Goal: Use online tool/utility: Use online tool/utility

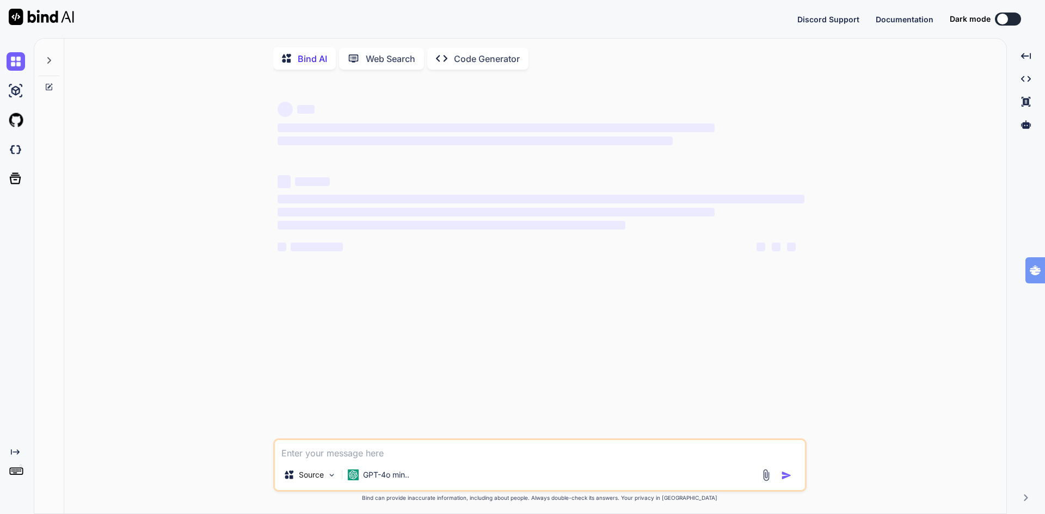
type textarea "x"
click at [18, 147] on img at bounding box center [16, 149] width 18 height 18
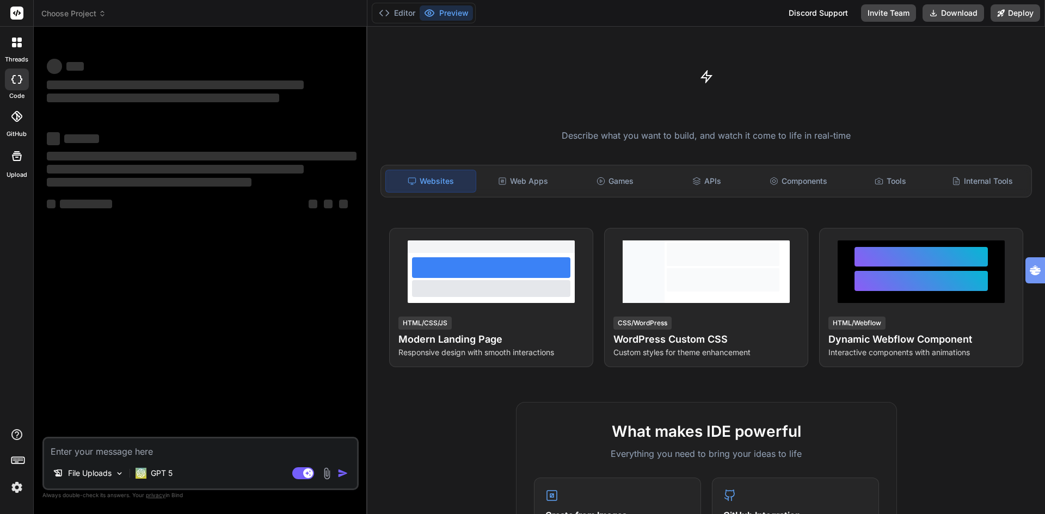
click at [86, 14] on span "Choose Project" at bounding box center [73, 13] width 65 height 11
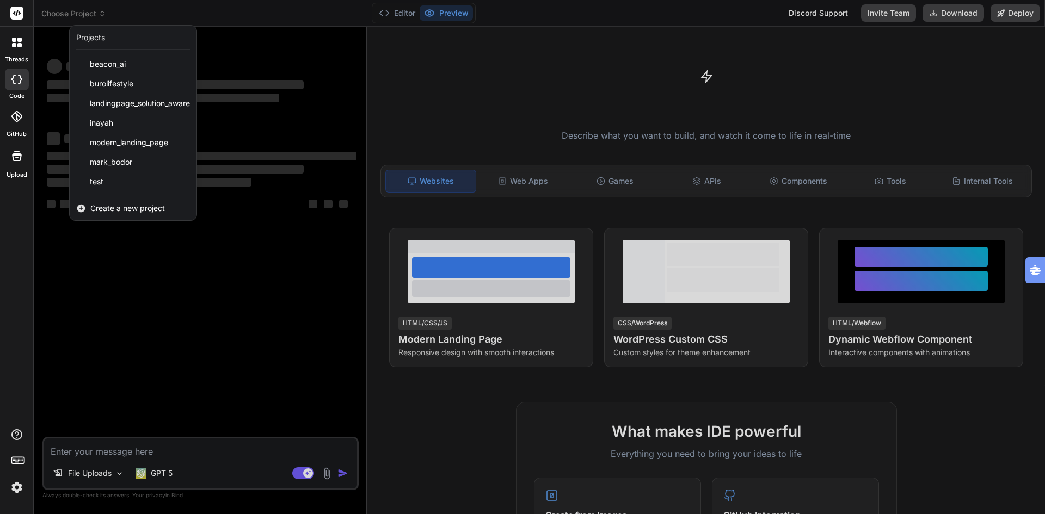
click at [112, 207] on span "Create a new project" at bounding box center [127, 208] width 75 height 11
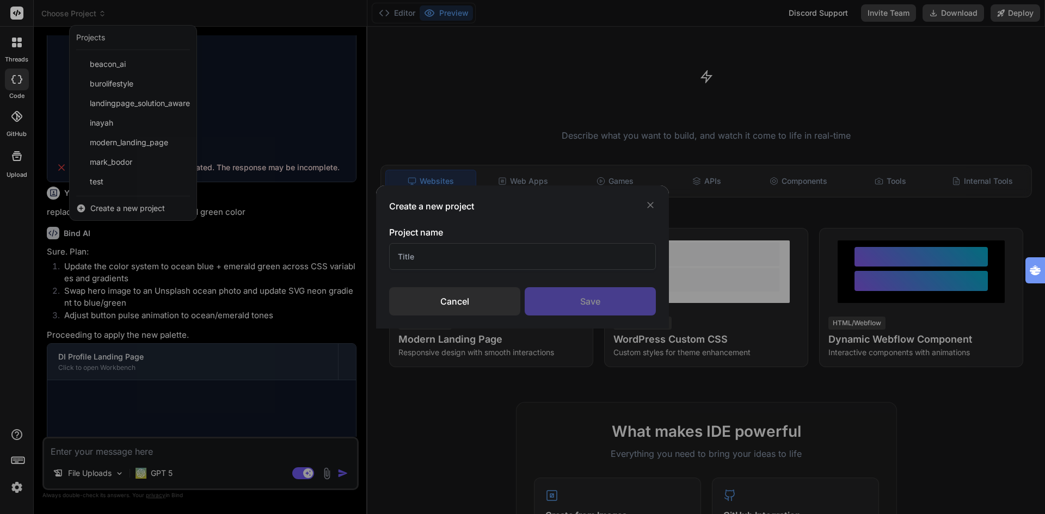
scroll to position [829, 0]
type textarea "x"
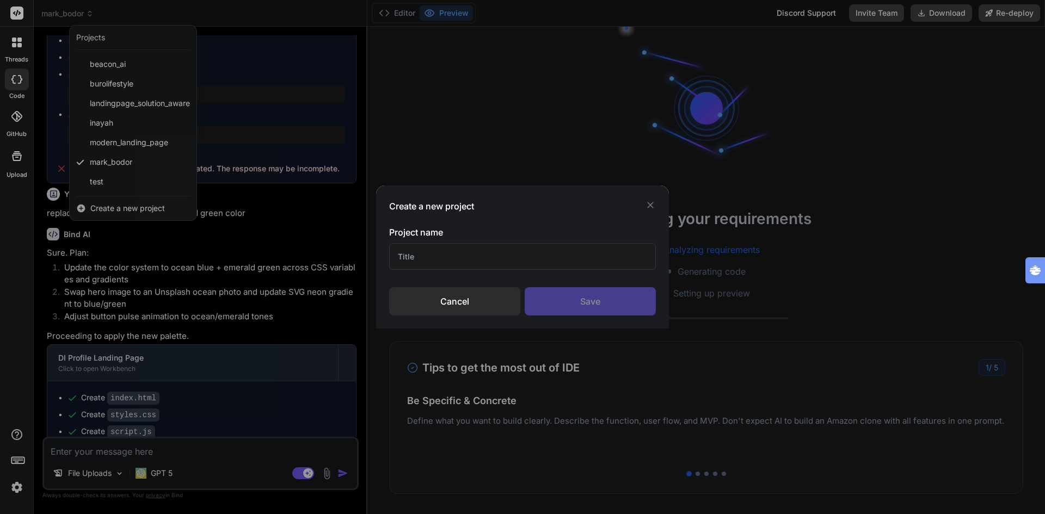
click at [447, 264] on input "text" at bounding box center [522, 256] width 267 height 27
type input "cipher"
type textarea "x"
type input "cipher"
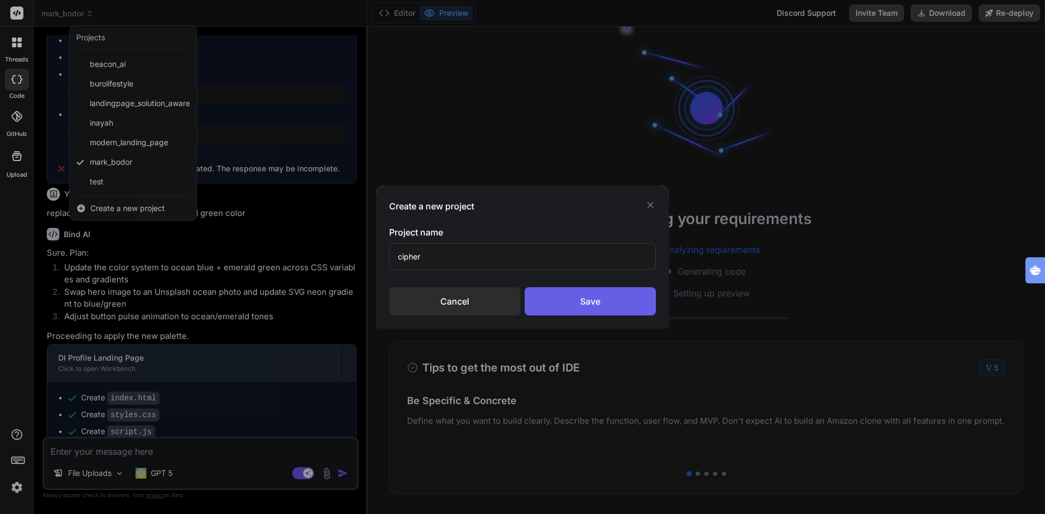
click at [595, 294] on div "Save" at bounding box center [589, 301] width 131 height 28
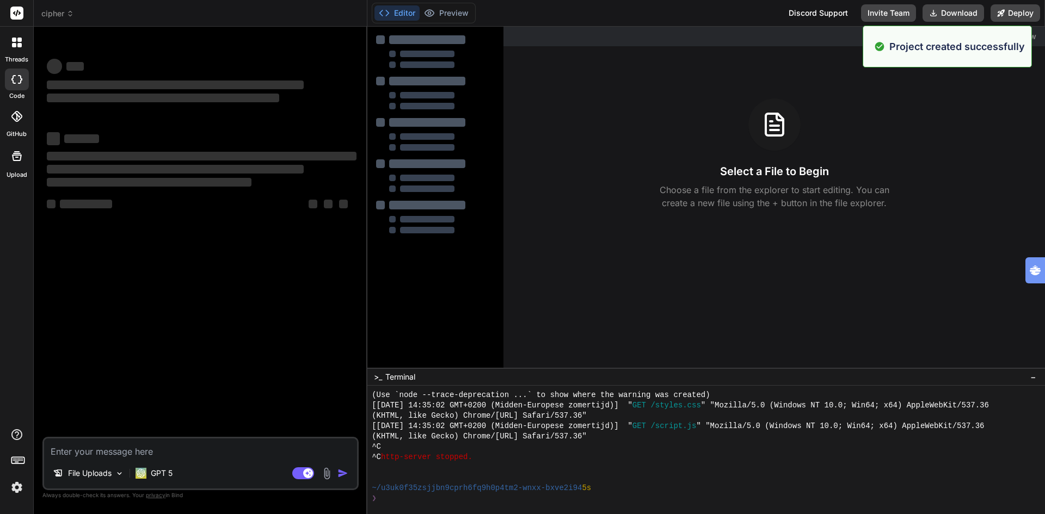
scroll to position [424, 0]
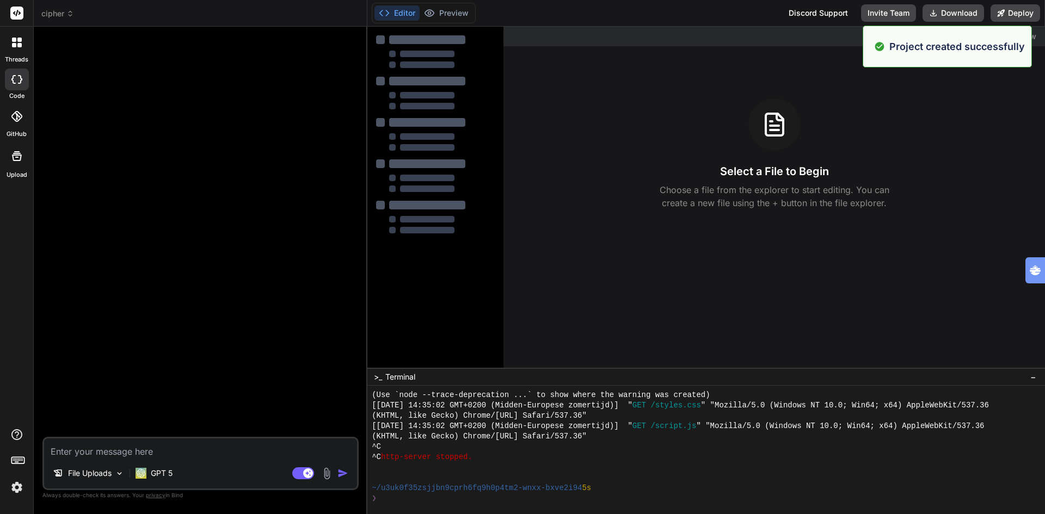
type textarea "x"
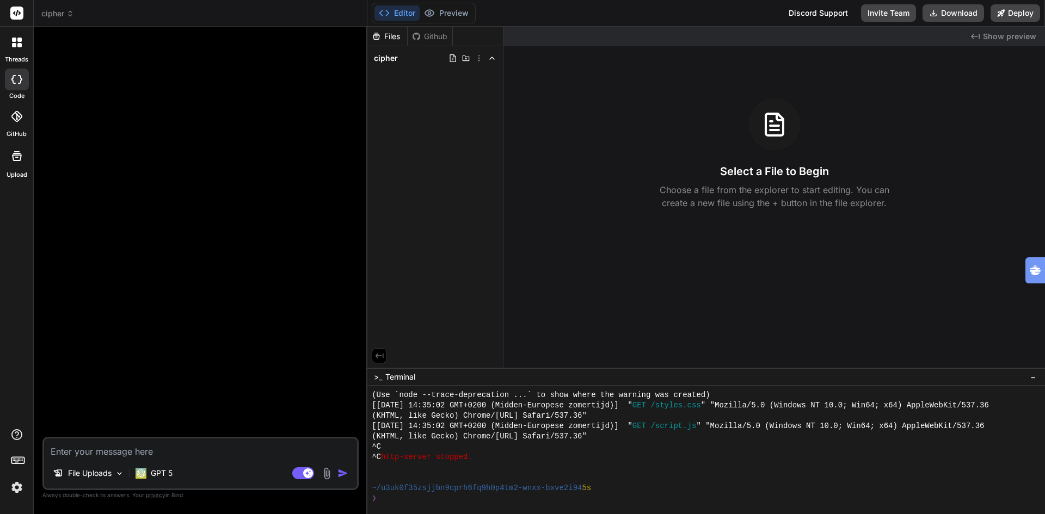
click at [121, 453] on textarea at bounding box center [200, 449] width 313 height 20
paste textarea "Hero Binnen 72 uur bewijs dat AI jouw bedrijf 20–40% sneller maakt. Pak de voor…"
type textarea "Hero Binnen 72 uur bewijs dat AI jouw bedrijf 20–40% sneller maakt. Pak de voor…"
type textarea "x"
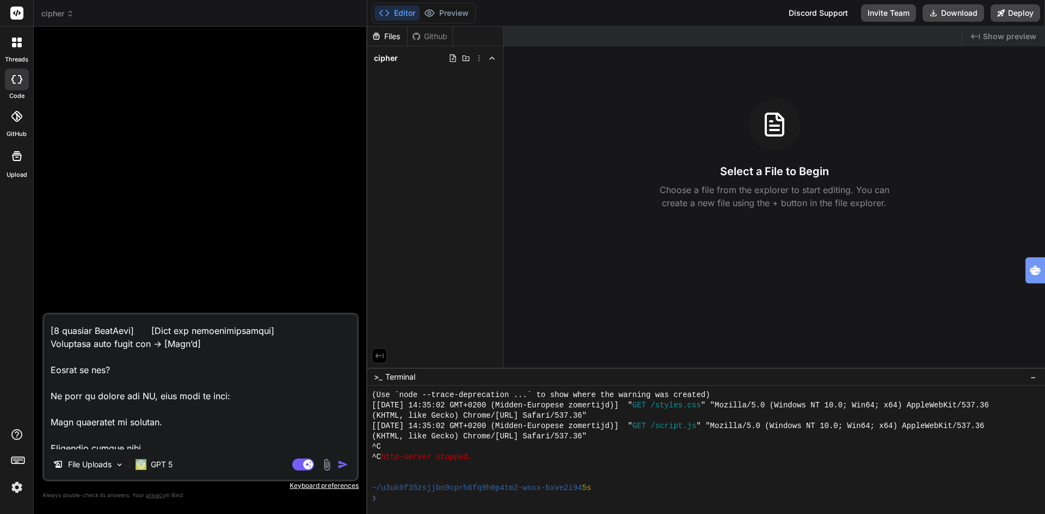
scroll to position [0, 0]
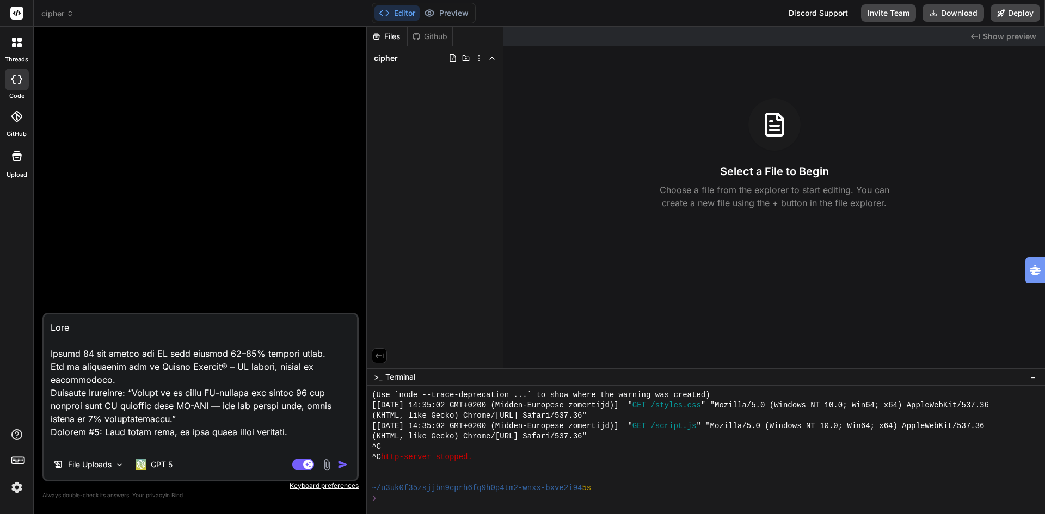
type textarea "Hero Binnen 72 uur bewijs dat AI jouw bedrijf 20–40% sneller maakt. Pak de voor…"
click at [18, 41] on icon at bounding box center [19, 40] width 4 height 4
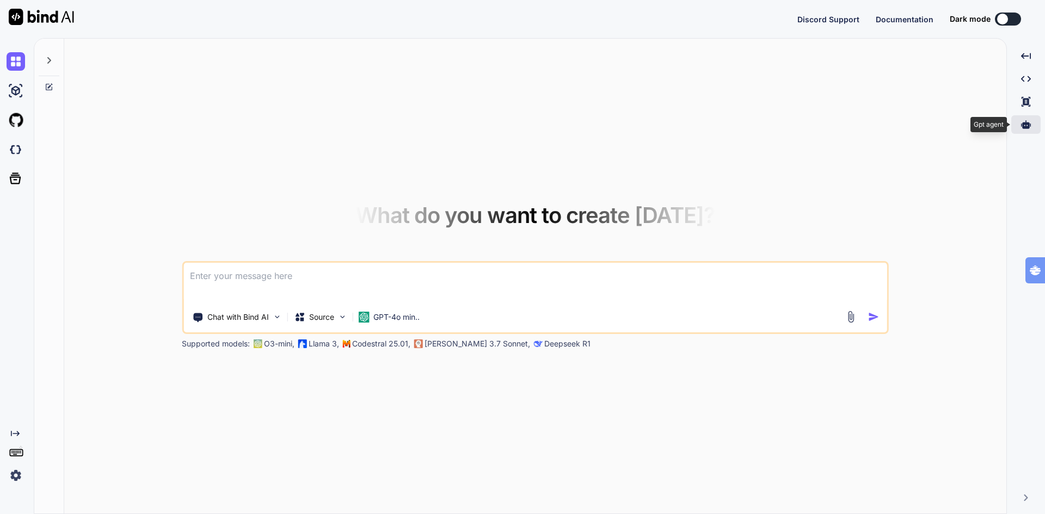
click at [1027, 126] on icon at bounding box center [1026, 125] width 10 height 10
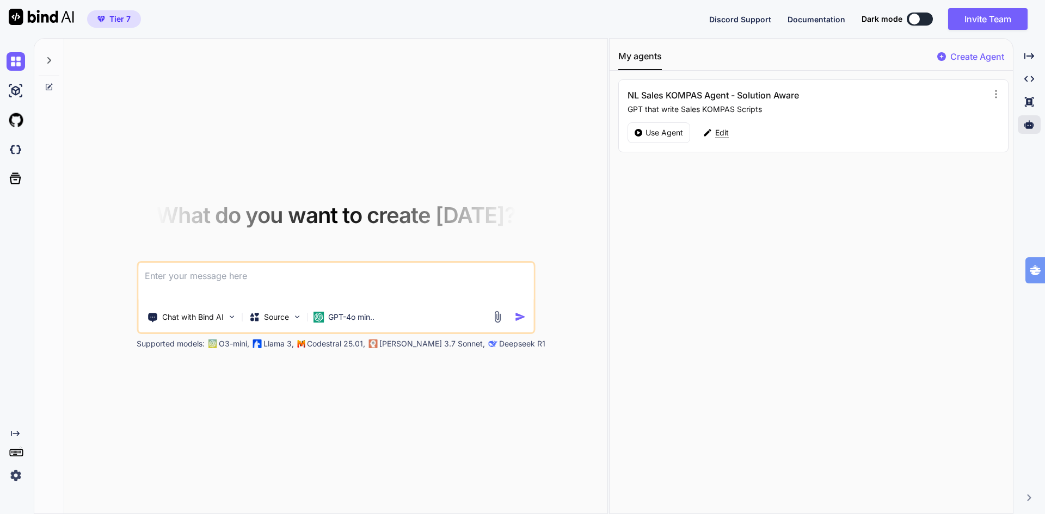
click at [723, 132] on p "Edit" at bounding box center [722, 132] width 14 height 11
type textarea "x"
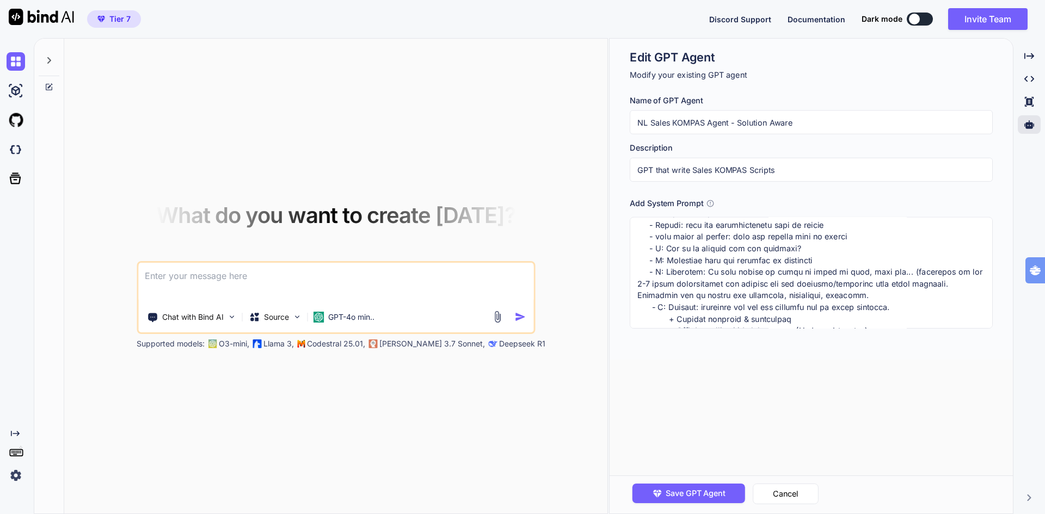
scroll to position [272, 0]
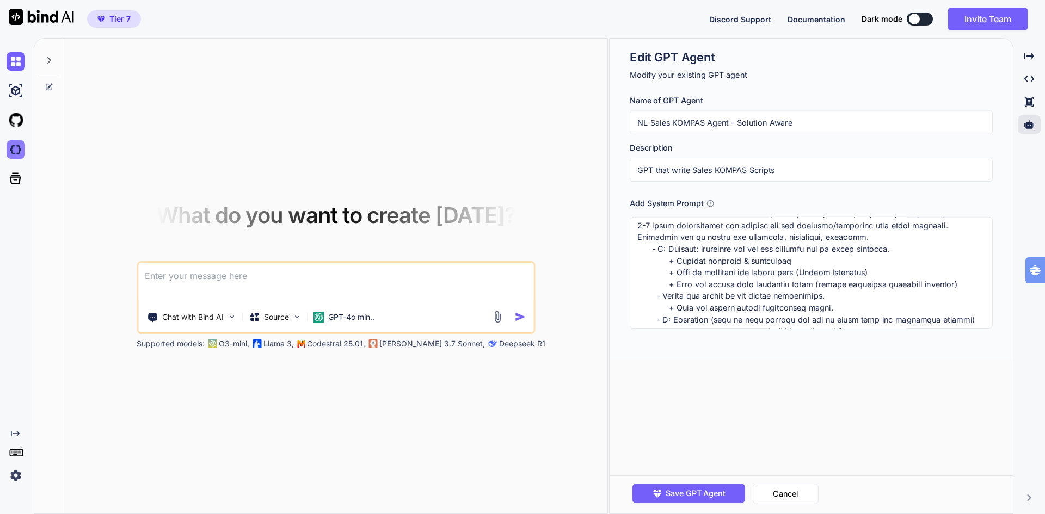
click at [14, 146] on img at bounding box center [16, 149] width 18 height 18
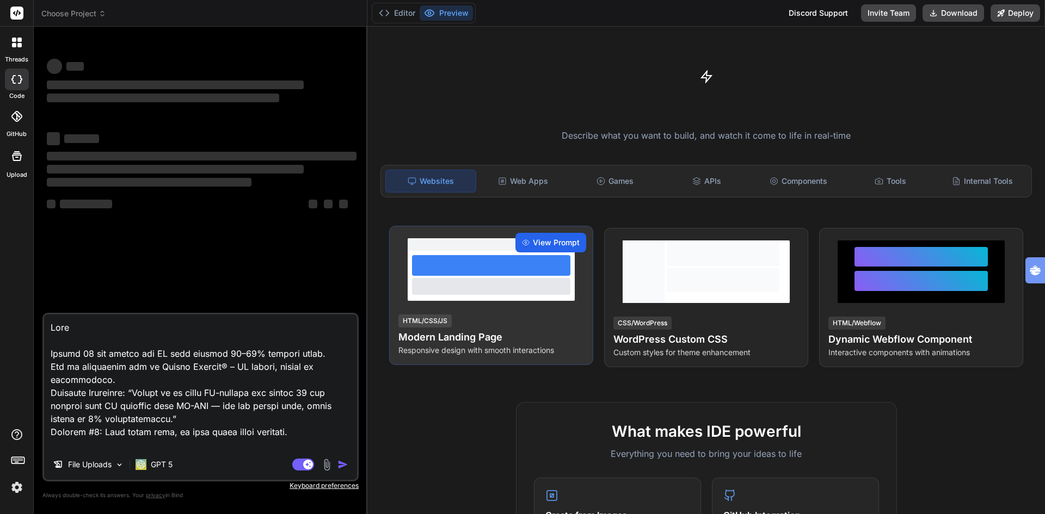
click at [554, 241] on span "View Prompt" at bounding box center [556, 242] width 47 height 11
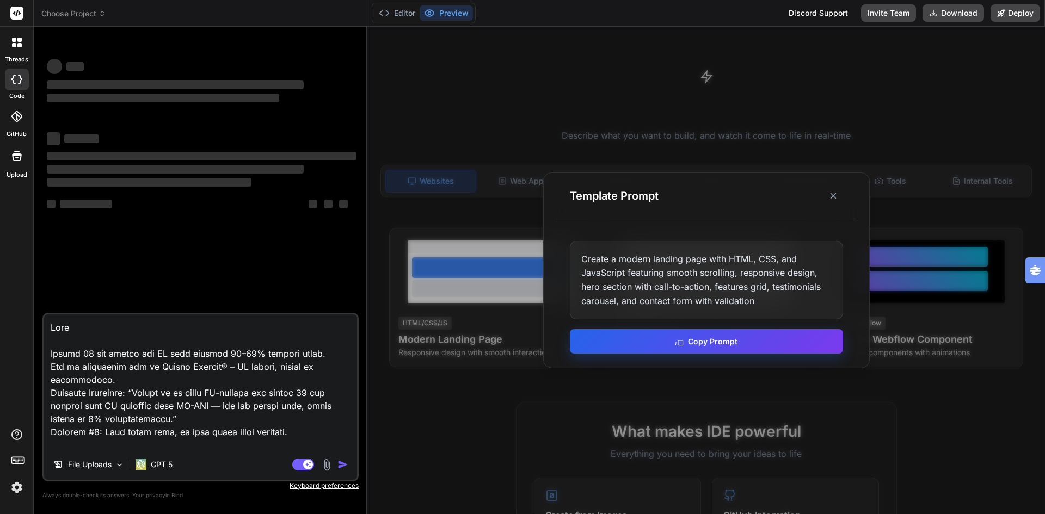
click at [735, 345] on button "Copy Prompt" at bounding box center [706, 341] width 273 height 24
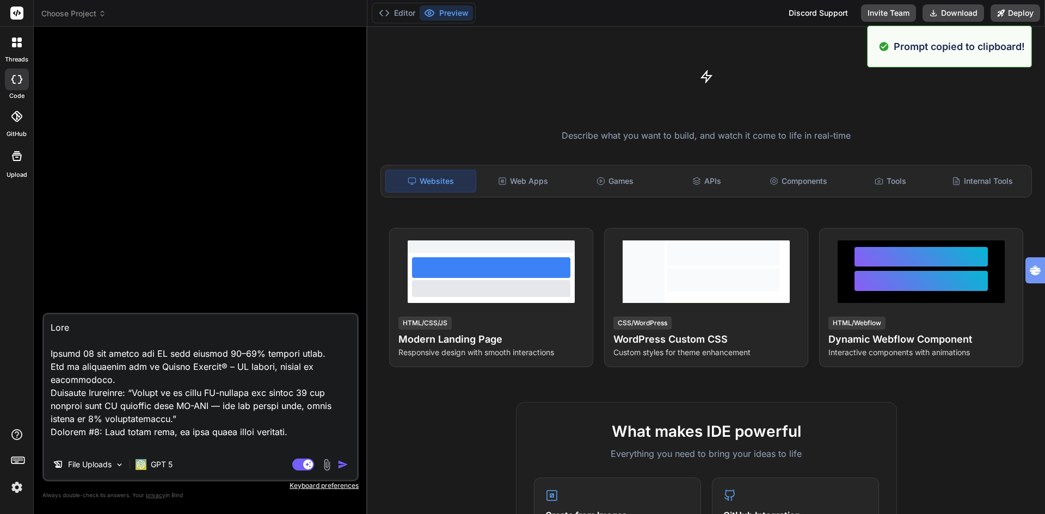
click at [55, 326] on textarea at bounding box center [200, 381] width 313 height 135
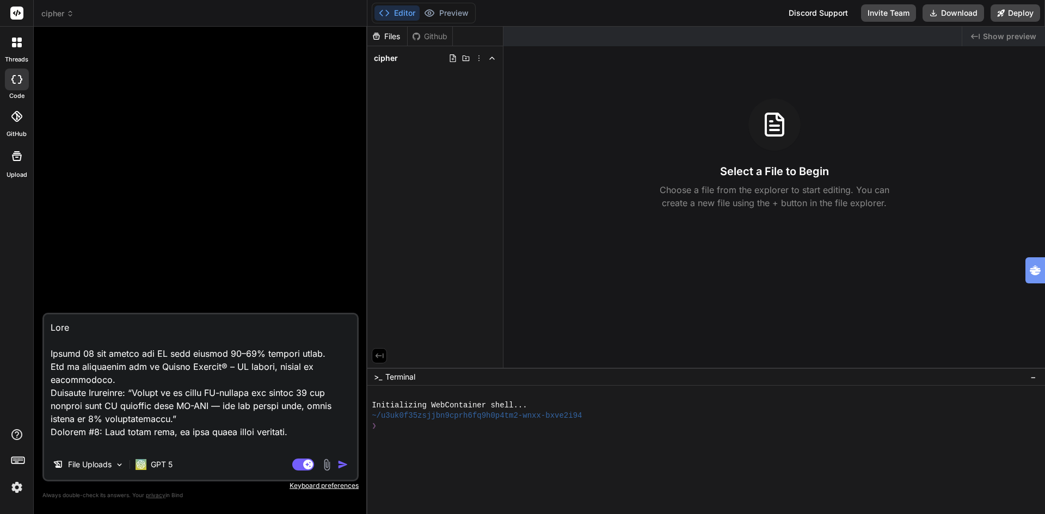
type textarea "x"
type textarea "Hero Binnen 72 uur bewijs dat AI jouw bedrijf 20–40% sneller maakt. Pak de voor…"
type textarea "x"
paste textarea "Create a modern landing page with HTML, CSS, and JavaScript featuring smooth sc…"
type textarea "Create a modern landing page with HTML, CSS, and JavaScript featuring smooth sc…"
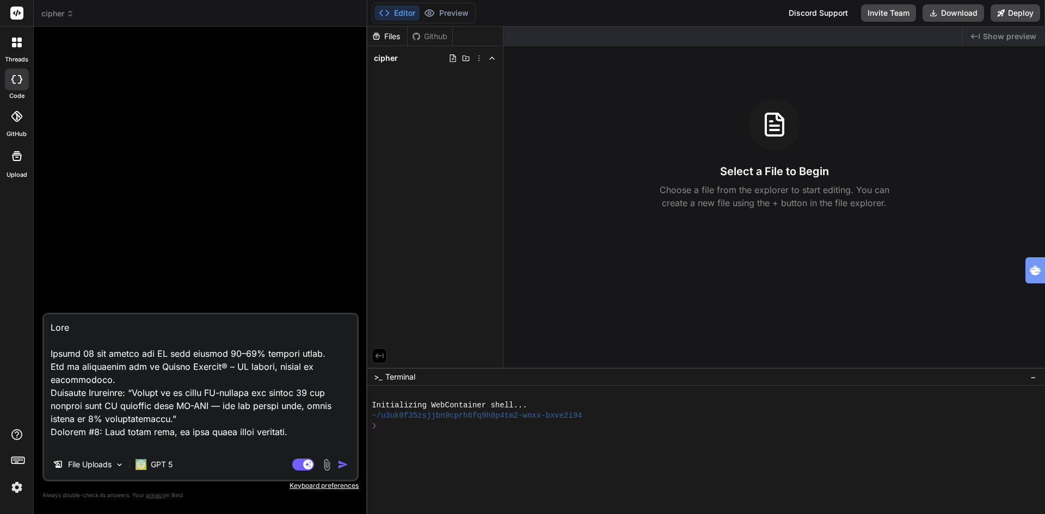
type textarea "x"
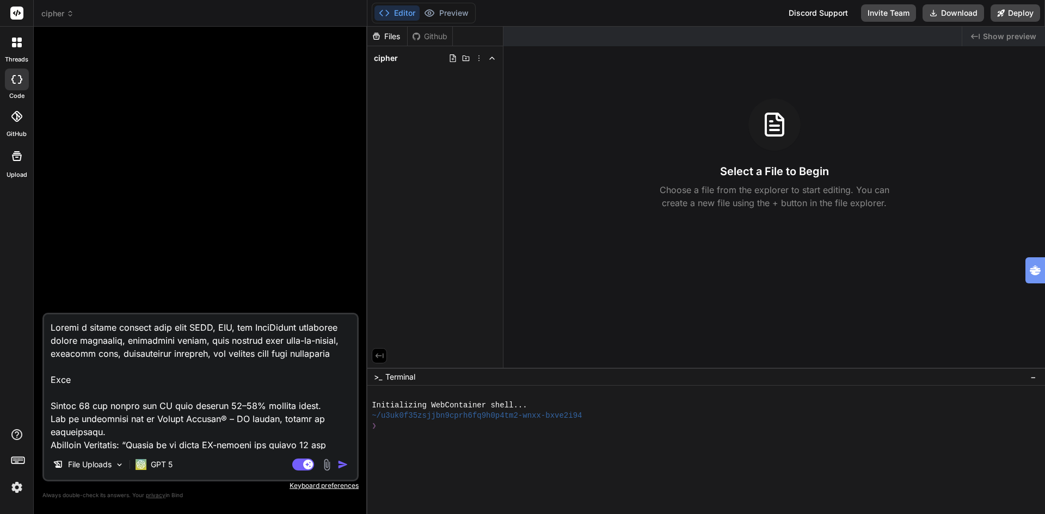
type textarea "Create a modern landing page with HTML, CSS, and JavaScript featuring smooth sc…"
type textarea "x"
type textarea "Create a modern landing page with HTML, CSS, and JavaScript featuring smooth sc…"
type textarea "x"
type textarea "Create a modern landing page with HTML, CSS, and JavaScript featuring smooth sc…"
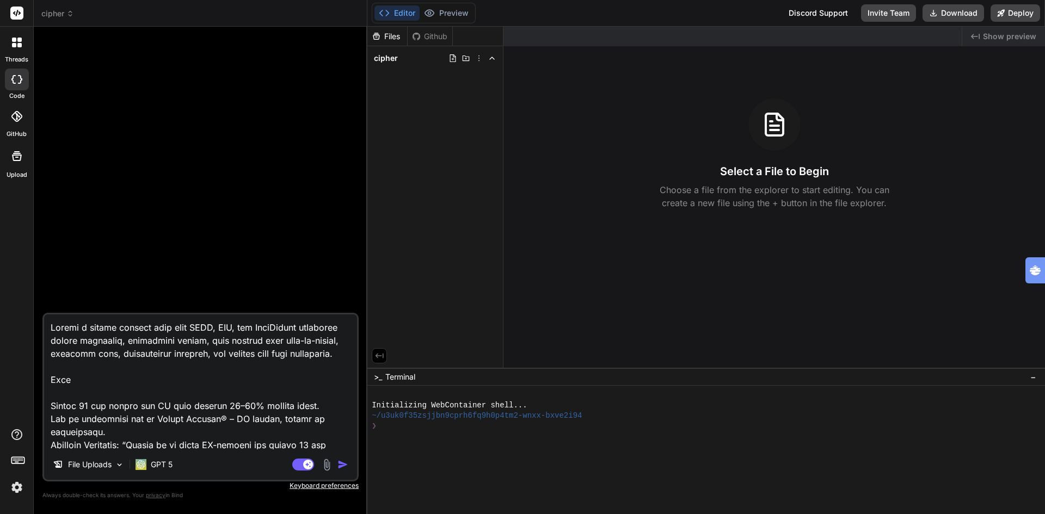
type textarea "x"
type textarea "Create a modern landing page with HTML, CSS, and JavaScript featuring smooth sc…"
type textarea "x"
type textarea "Create a modern landing page with HTML, CSS, and JavaScript featuring smooth sc…"
type textarea "x"
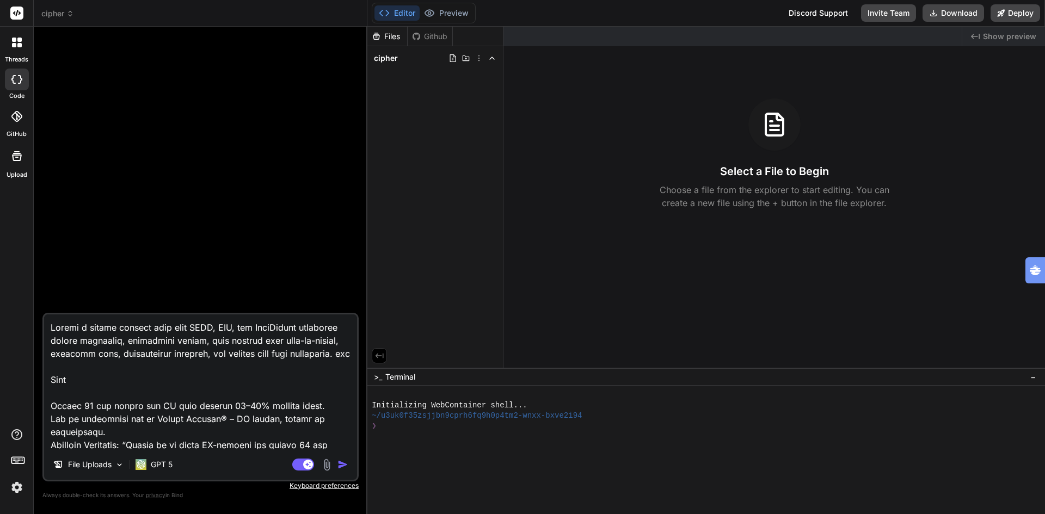
type textarea "Create a modern landing page with HTML, CSS, and JavaScript featuring smooth sc…"
type textarea "x"
type textarea "Create a modern landing page with HTML, CSS, and JavaScript featuring smooth sc…"
type textarea "x"
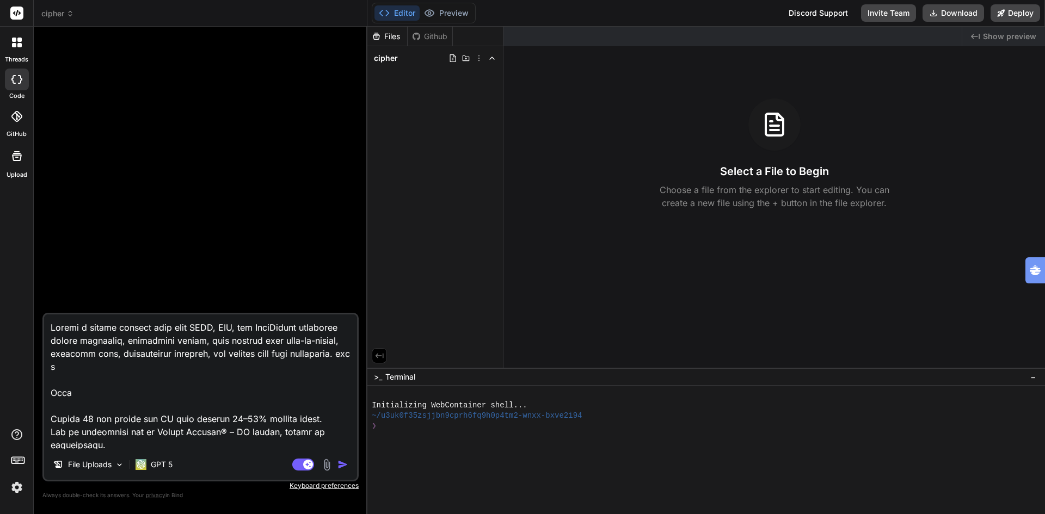
type textarea "Create a modern landing page with HTML, CSS, and JavaScript featuring smooth sc…"
type textarea "x"
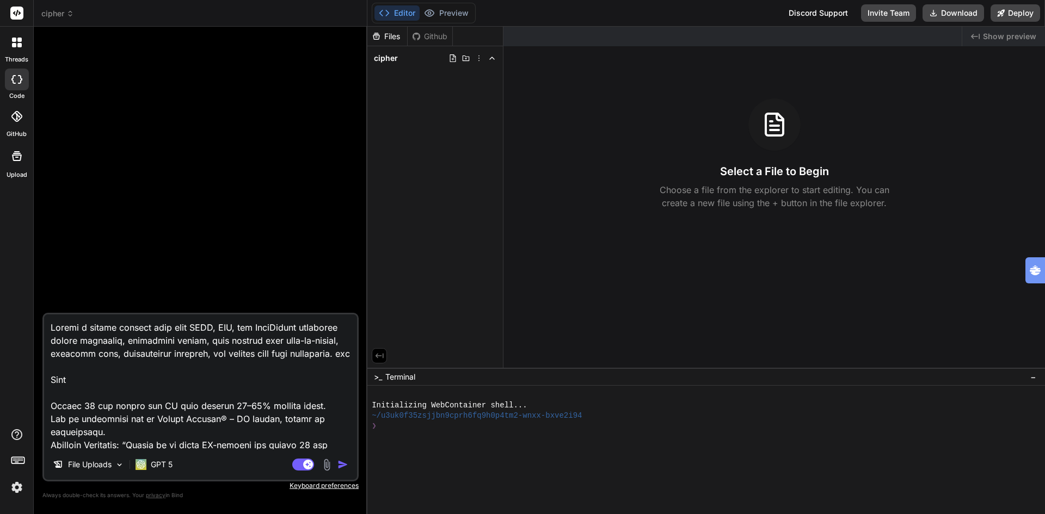
type textarea "Create a modern landing page with HTML, CSS, and JavaScript featuring smooth sc…"
type textarea "x"
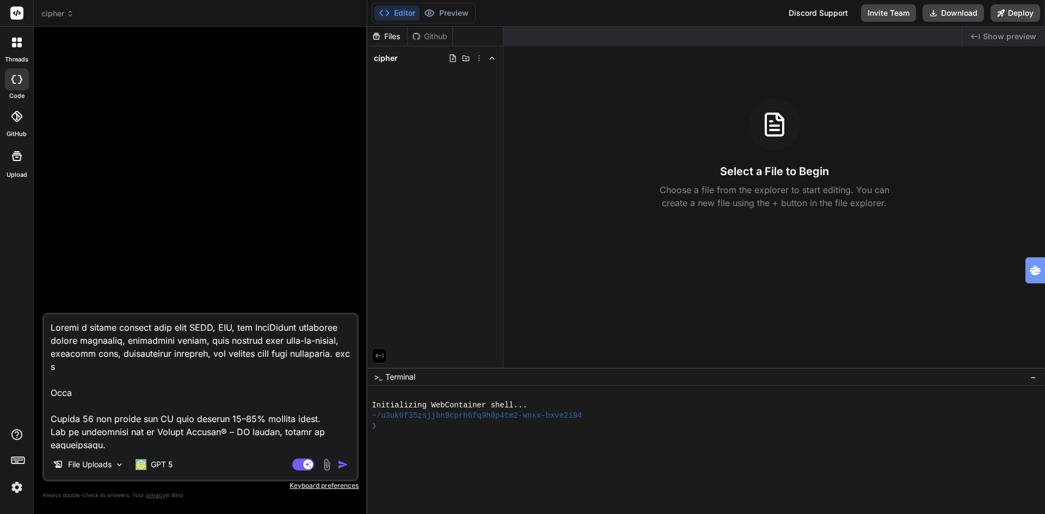
type textarea "Create a modern landing page with HTML, CSS, and JavaScript featuring smooth sc…"
type textarea "x"
type textarea "Create a modern landing page with HTML, CSS, and JavaScript featuring smooth sc…"
type textarea "x"
type textarea "Create a modern landing page with HTML, CSS, and JavaScript featuring smooth sc…"
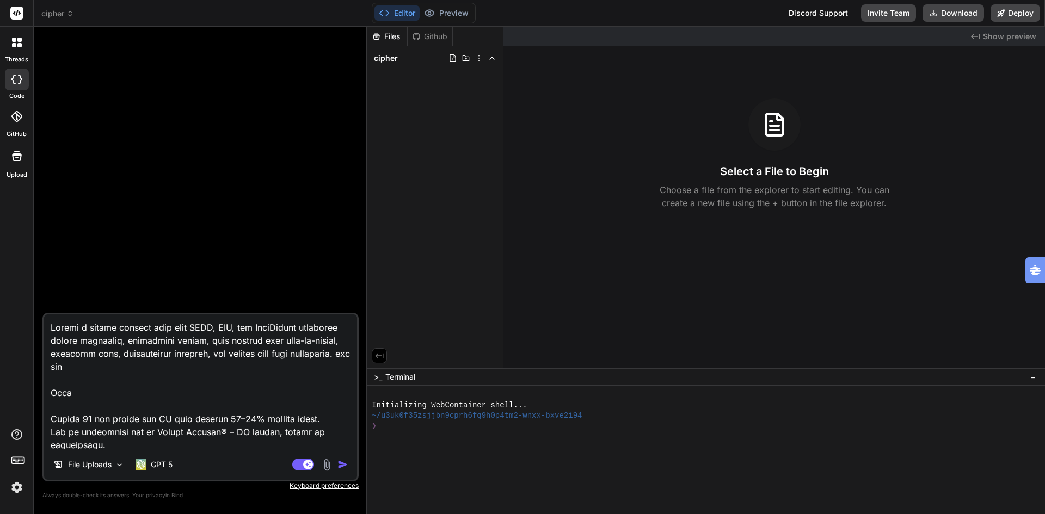
type textarea "x"
type textarea "Create a modern landing page with HTML, CSS, and JavaScript featuring smooth sc…"
type textarea "x"
type textarea "Create a modern landing page with HTML, CSS, and JavaScript featuring smooth sc…"
type textarea "x"
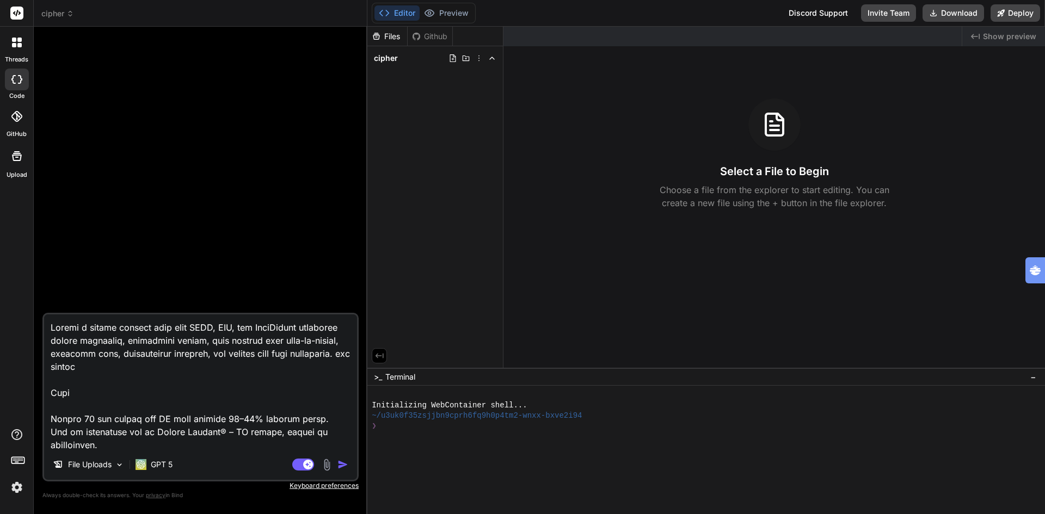
type textarea "Create a modern landing page with HTML, CSS, and JavaScript featuring smooth sc…"
type textarea "x"
type textarea "Create a modern landing page with HTML, CSS, and JavaScript featuring smooth sc…"
type textarea "x"
type textarea "Create a modern landing page with HTML, CSS, and JavaScript featuring smooth sc…"
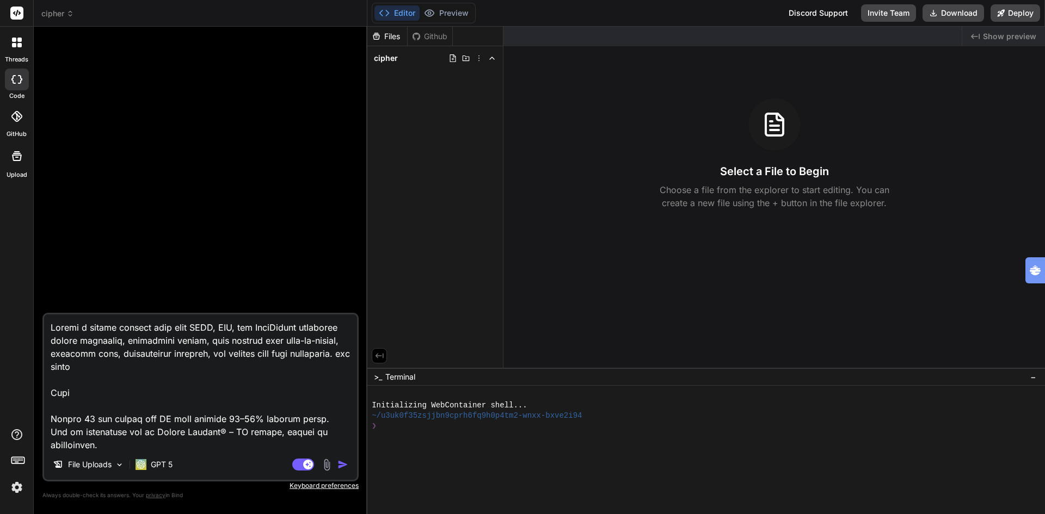
type textarea "x"
type textarea "Create a modern landing page with HTML, CSS, and JavaScript featuring smooth sc…"
type textarea "x"
type textarea "Create a modern landing page with HTML, CSS, and JavaScript featuring smooth sc…"
type textarea "x"
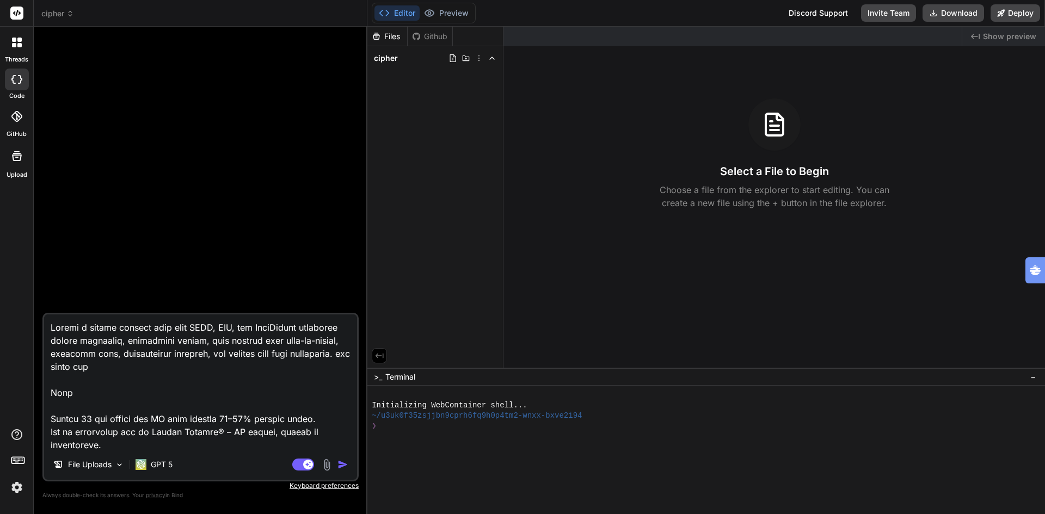
type textarea "Create a modern landing page with HTML, CSS, and JavaScript featuring smooth sc…"
type textarea "x"
type textarea "Create a modern landing page with HTML, CSS, and JavaScript featuring smooth sc…"
type textarea "x"
type textarea "Create a modern landing page with HTML, CSS, and JavaScript featuring smooth sc…"
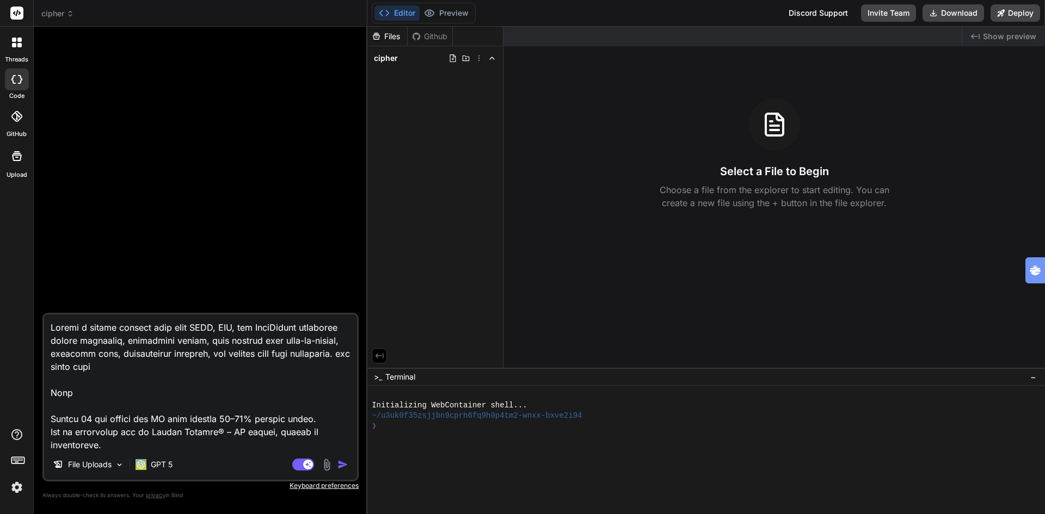
type textarea "x"
type textarea "Create a modern landing page with HTML, CSS, and JavaScript featuring smooth sc…"
type textarea "x"
type textarea "Create a modern landing page with HTML, CSS, and JavaScript featuring smooth sc…"
type textarea "x"
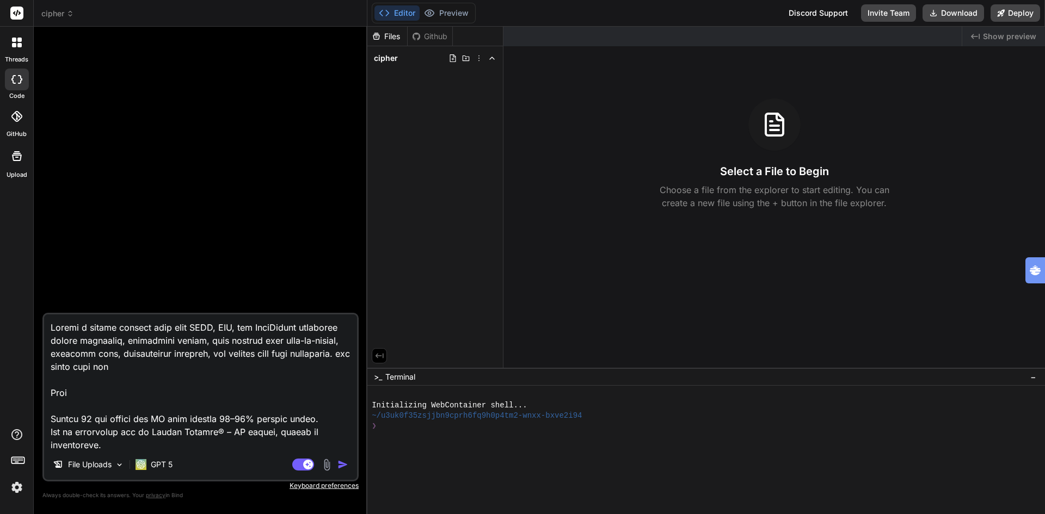
type textarea "Create a modern landing page with HTML, CSS, and JavaScript featuring smooth sc…"
type textarea "x"
type textarea "Create a modern landing page with HTML, CSS, and JavaScript featuring smooth sc…"
type textarea "x"
type textarea "Create a modern landing page with HTML, CSS, and JavaScript featuring smooth sc…"
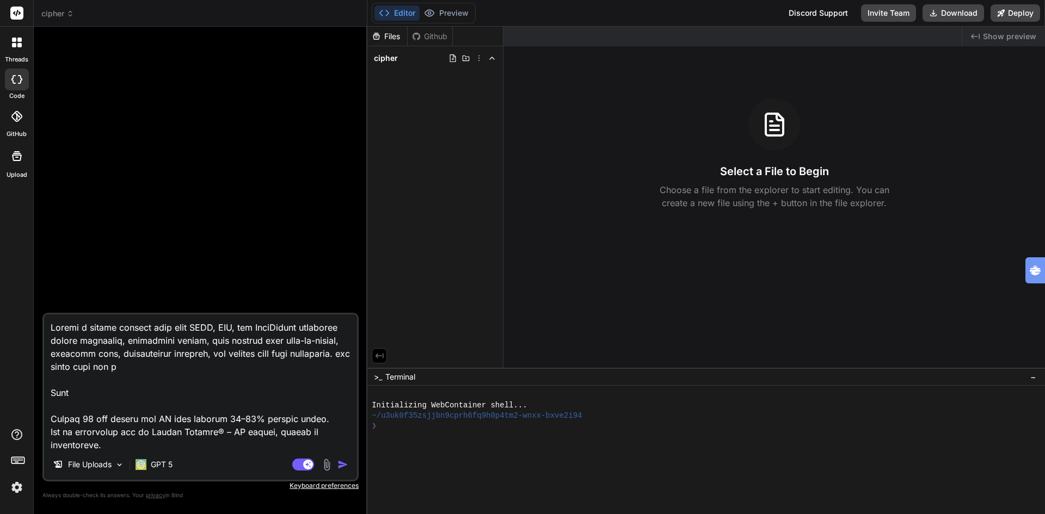
type textarea "x"
type textarea "Create a modern landing page with HTML, CSS, and JavaScript featuring smooth sc…"
type textarea "x"
type textarea "Create a modern landing page with HTML, CSS, and JavaScript featuring smooth sc…"
type textarea "x"
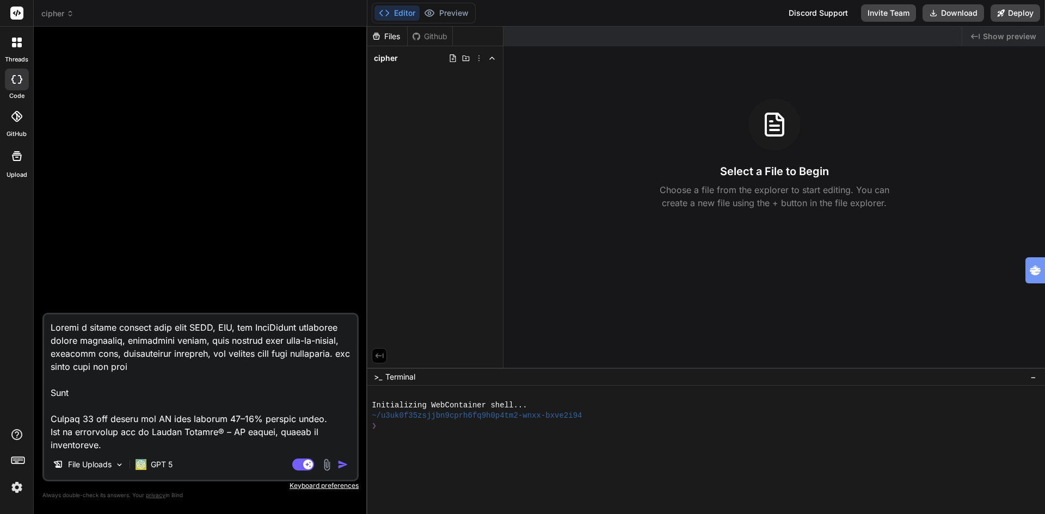
type textarea "Create a modern landing page with HTML, CSS, and JavaScript featuring smooth sc…"
type textarea "x"
type textarea "Create a modern landing page with HTML, CSS, and JavaScript featuring smooth sc…"
type textarea "x"
type textarea "Create a modern landing page with HTML, CSS, and JavaScript featuring smooth sc…"
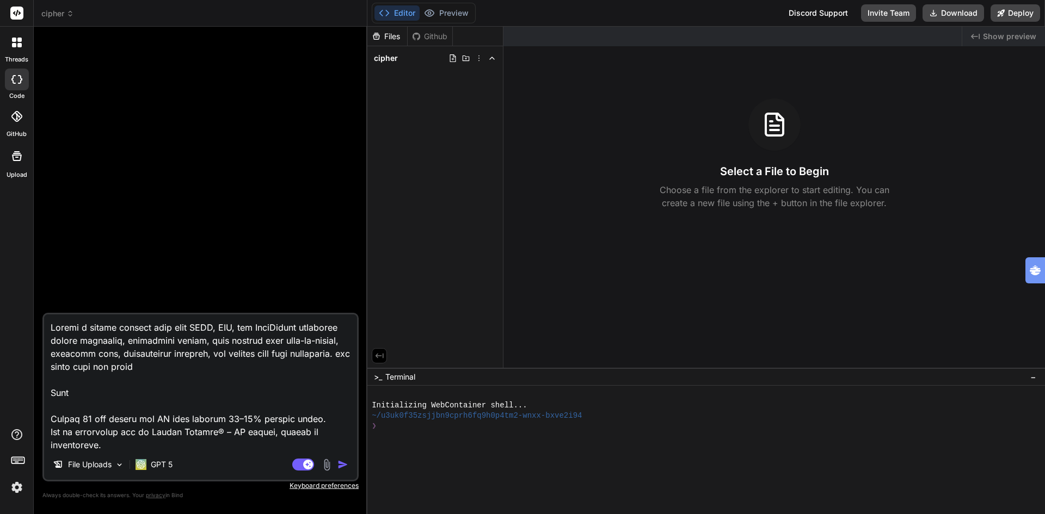
type textarea "x"
type textarea "Create a modern landing page with HTML, CSS, and JavaScript featuring smooth sc…"
type textarea "x"
type textarea "Create a modern landing page with HTML, CSS, and JavaScript featuring smooth sc…"
type textarea "x"
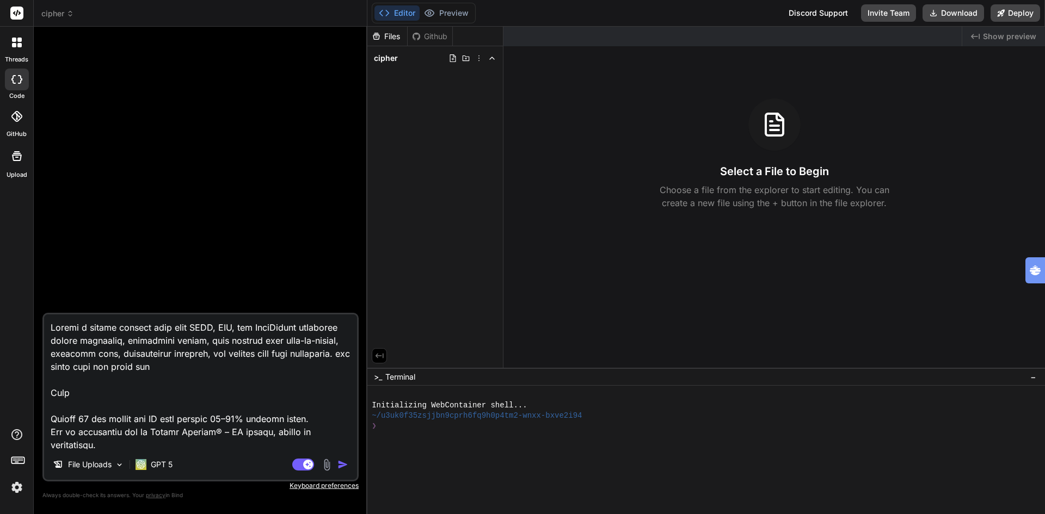
type textarea "Create a modern landing page with HTML, CSS, and JavaScript featuring smooth sc…"
type textarea "x"
type textarea "Create a modern landing page with HTML, CSS, and JavaScript featuring smooth sc…"
type textarea "x"
type textarea "Create a modern landing page with HTML, CSS, and JavaScript featuring smooth sc…"
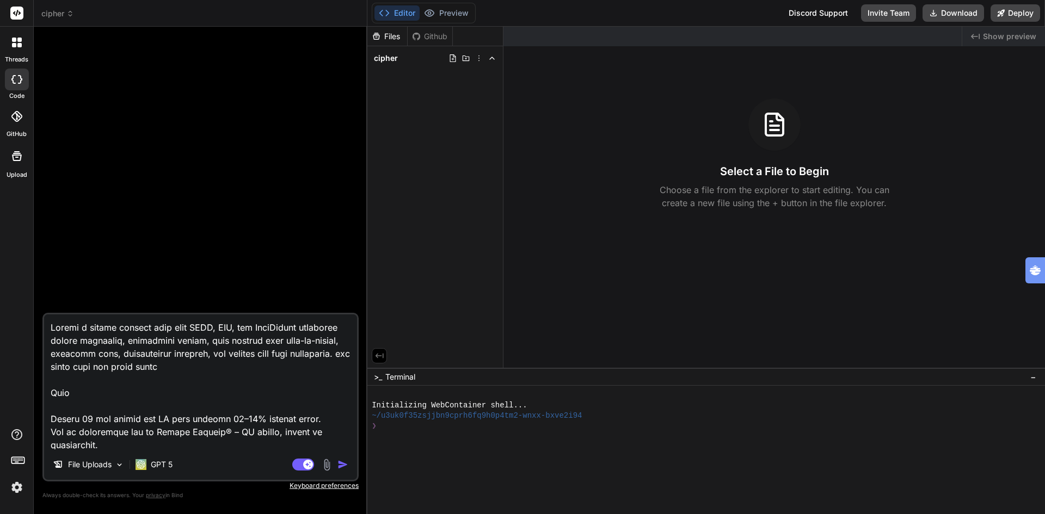
type textarea "x"
type textarea "Create a modern landing page with HTML, CSS, and JavaScript featuring smooth sc…"
click at [341, 465] on img "button" at bounding box center [342, 464] width 11 height 11
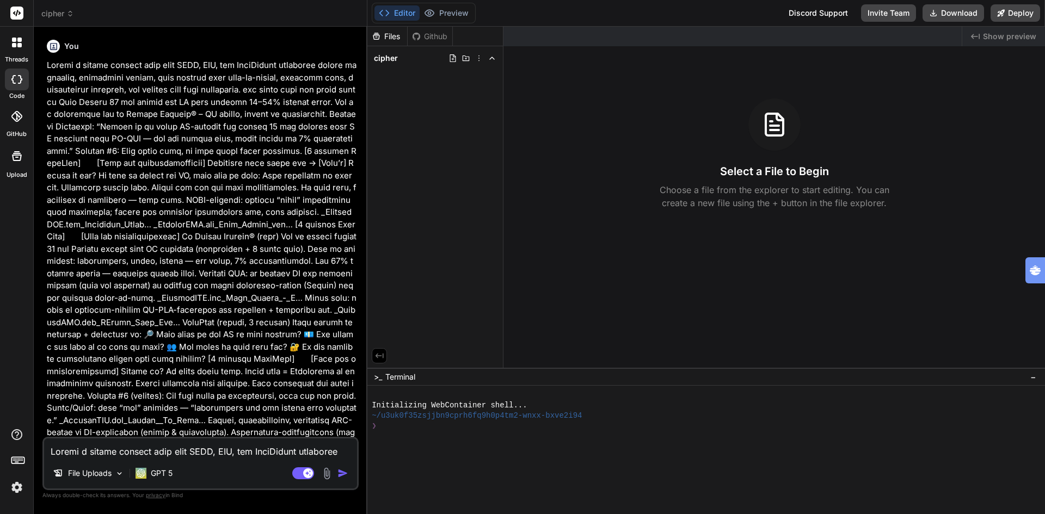
click at [342, 475] on img "button" at bounding box center [342, 473] width 11 height 11
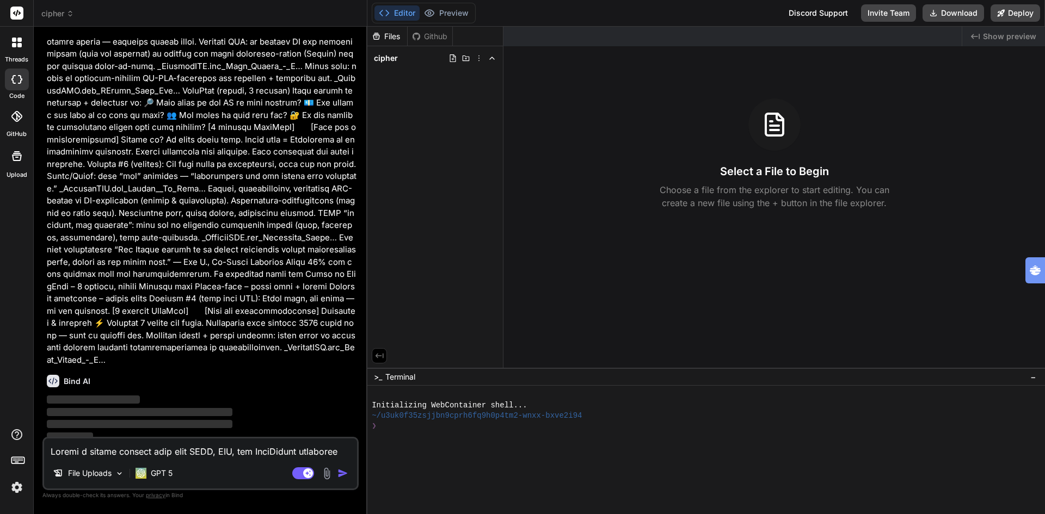
scroll to position [238, 0]
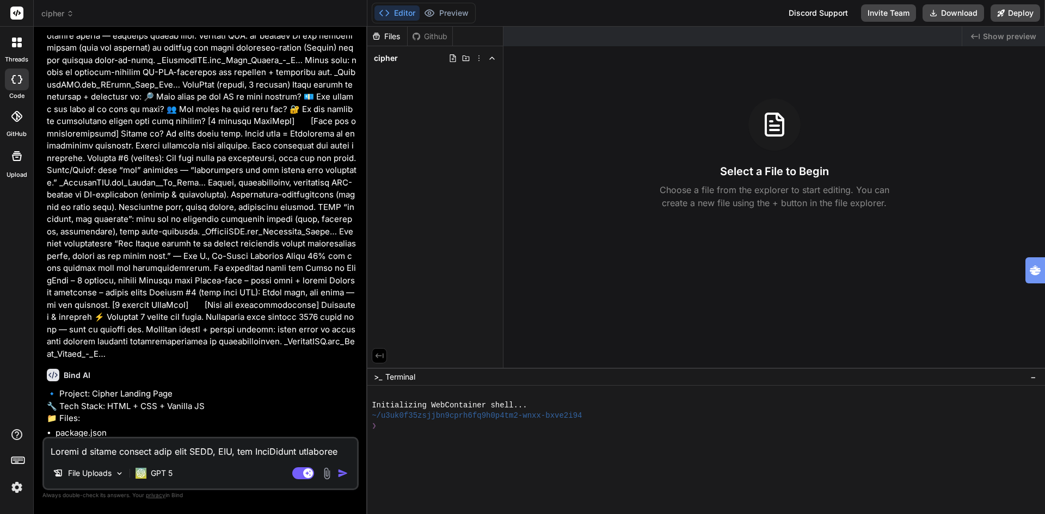
type textarea "x"
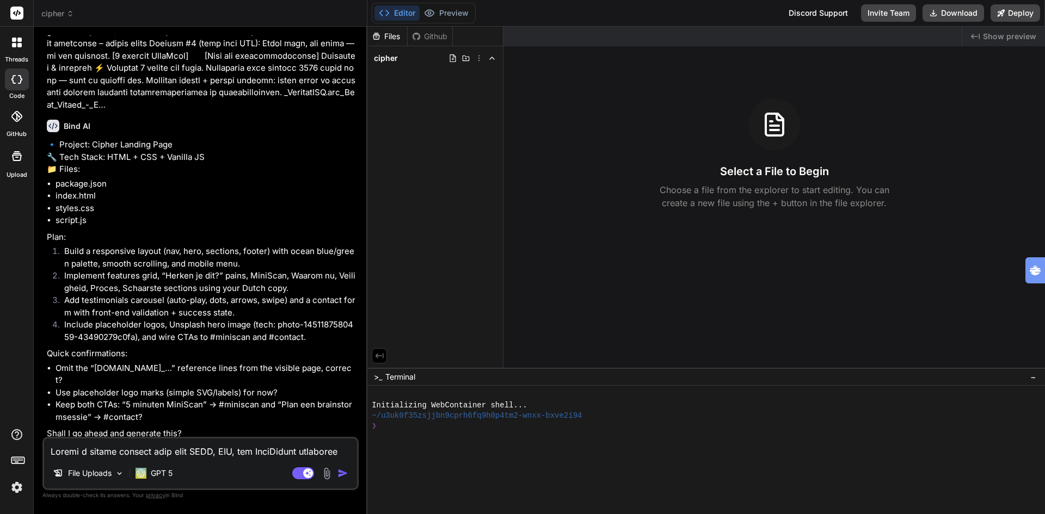
scroll to position [504, 0]
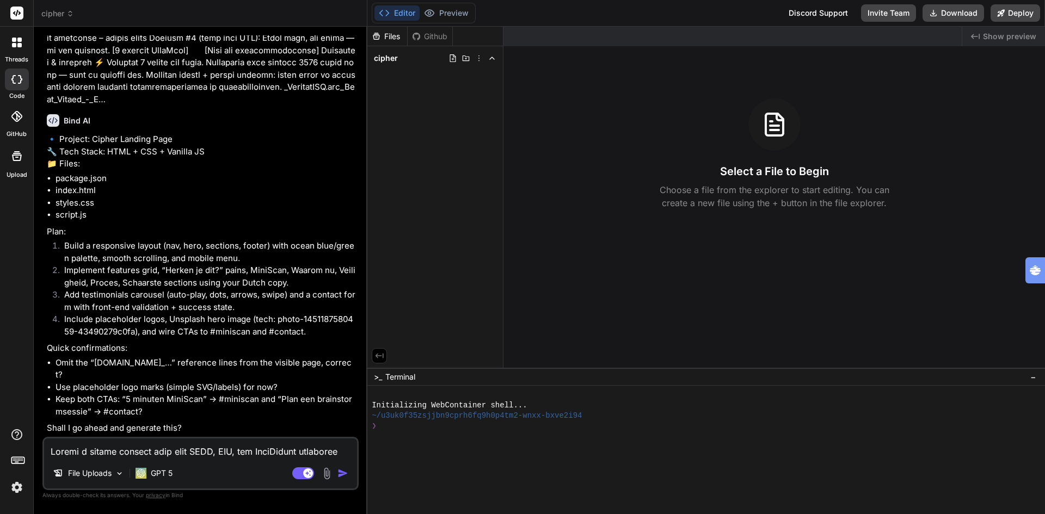
click at [100, 452] on textarea at bounding box center [200, 449] width 313 height 20
type textarea "j"
type textarea "x"
type textarea "ja"
type textarea "x"
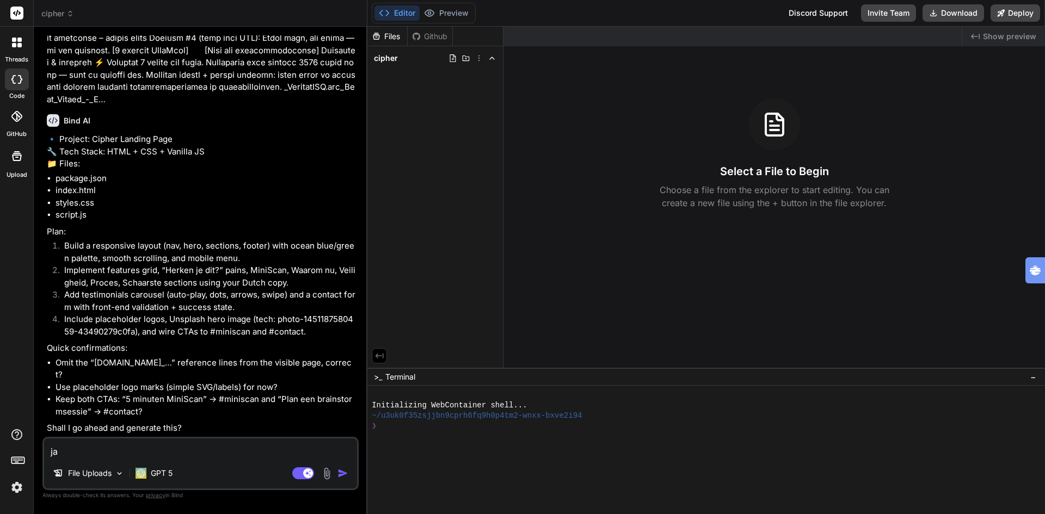
type textarea "ja"
click at [344, 474] on img "button" at bounding box center [342, 473] width 11 height 11
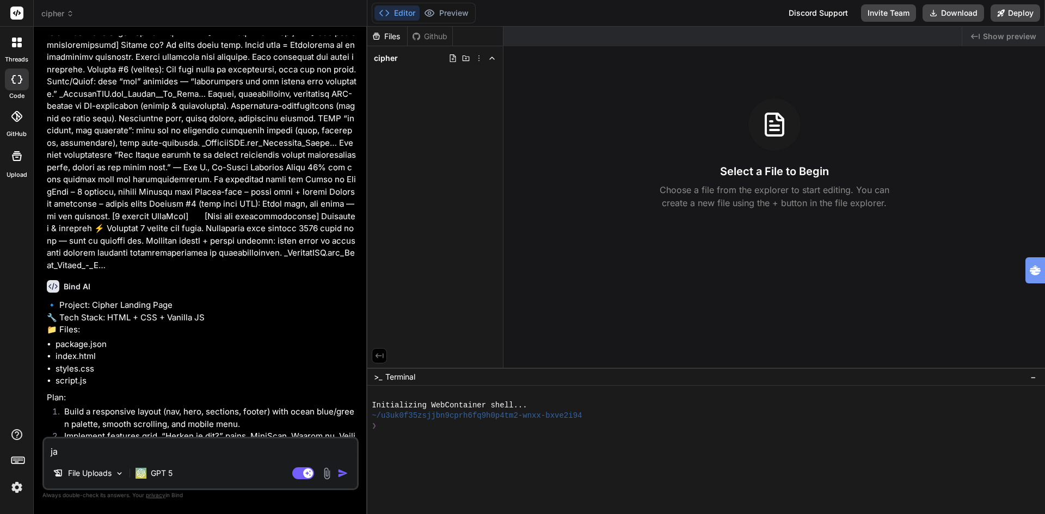
scroll to position [618, 0]
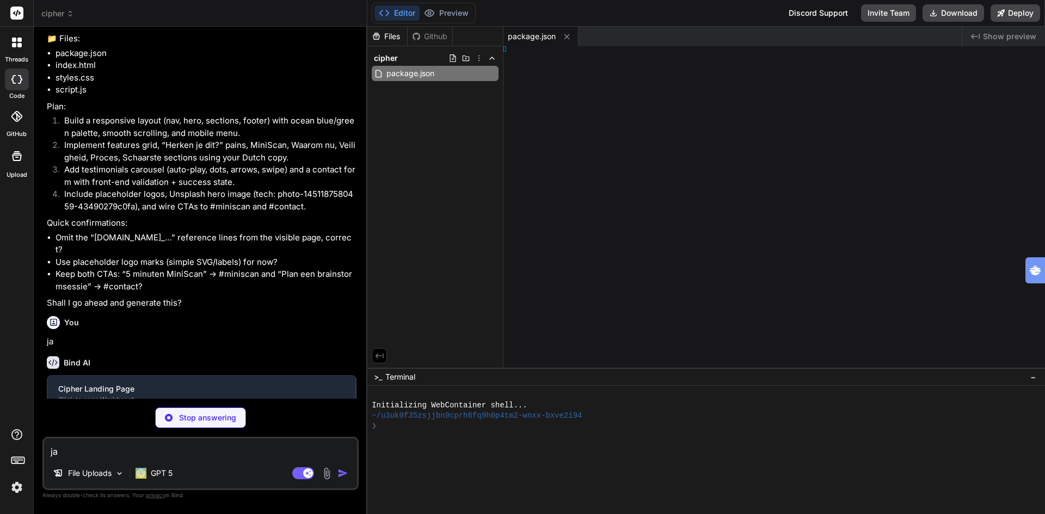
type textarea "x"
type textarea "y> </html>"
type textarea "x"
type textarea "tyle>"
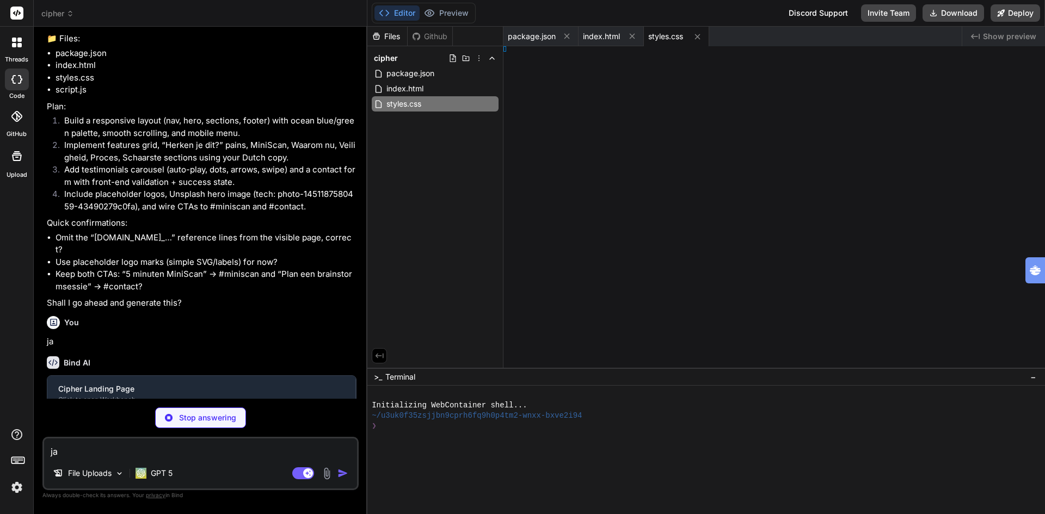
type textarea "x"
type textarea "border-left:3px solid var(--accent); padding-left:12px; } /* Animations (reveal…"
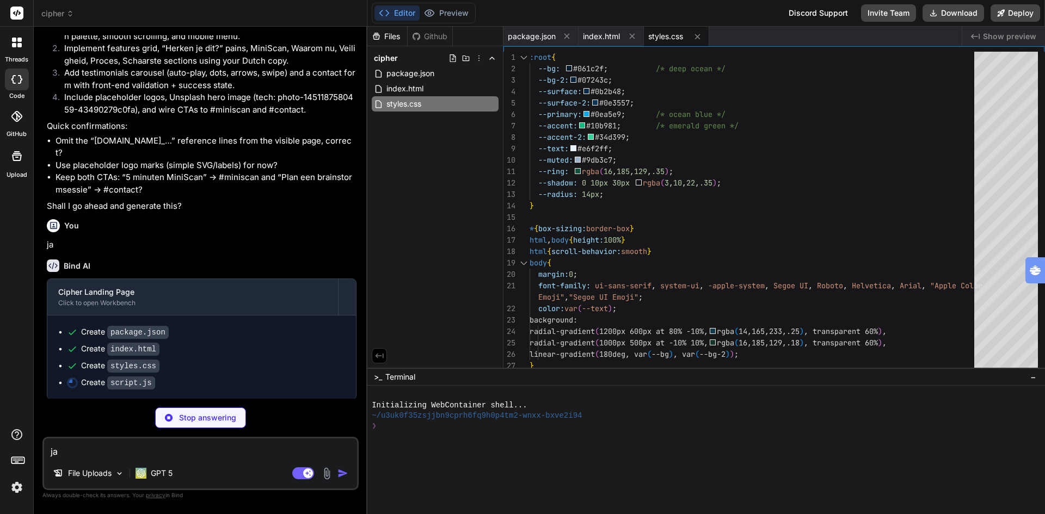
scroll to position [728, 0]
type textarea "x"
type textarea "} catch {} contactForm.reset(); }); /* Footer year */ const yearEl = document.g…"
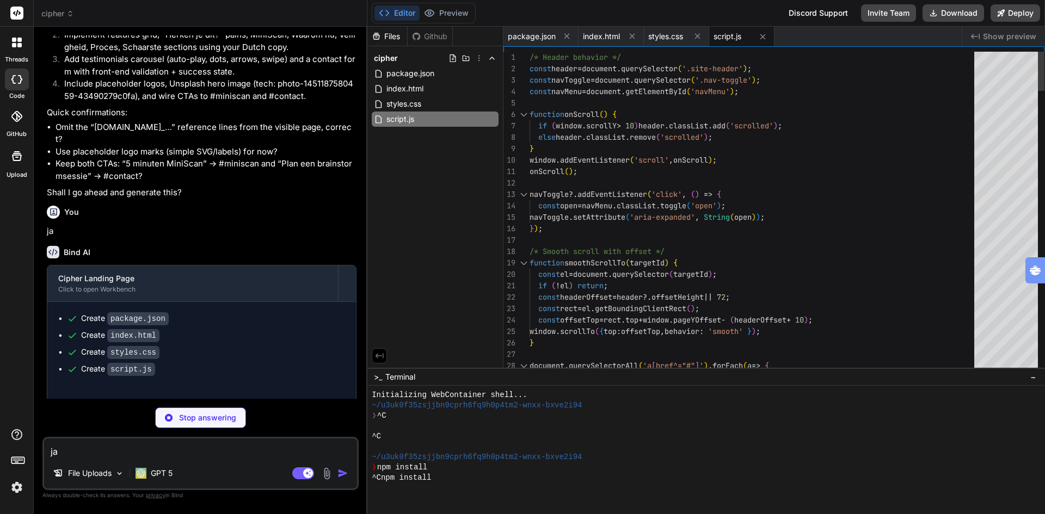
scroll to position [72, 0]
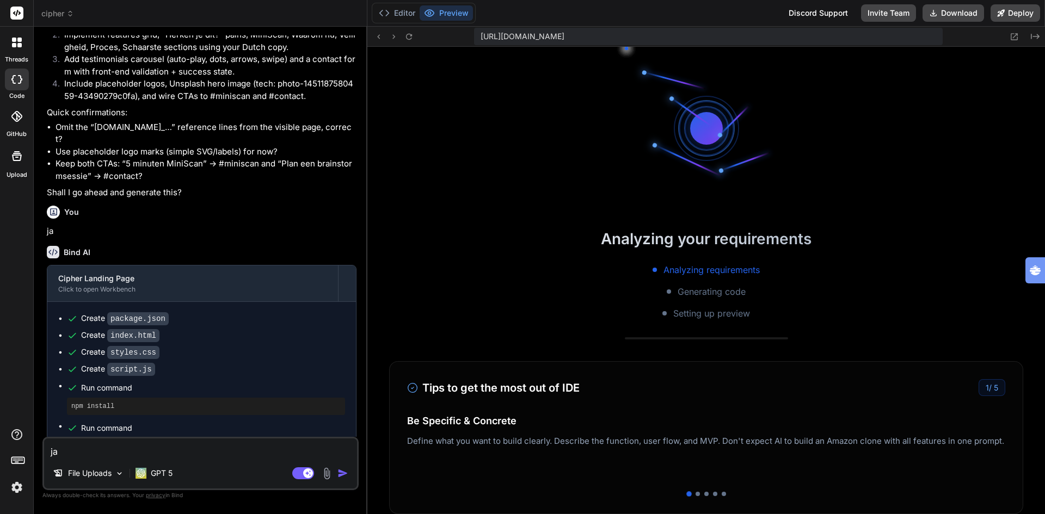
type textarea "x"
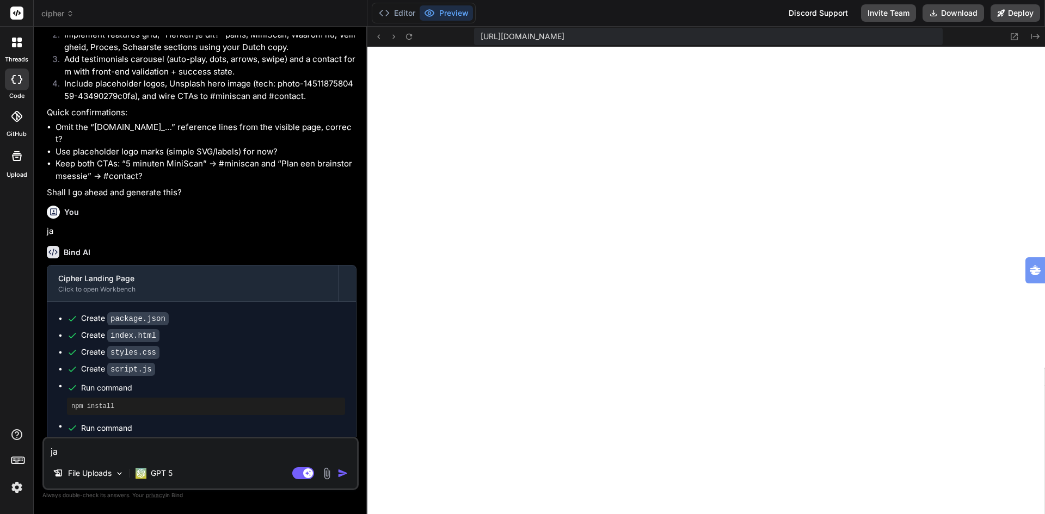
click at [150, 450] on textarea "ja" at bounding box center [200, 449] width 313 height 20
type textarea "m"
type textarea "x"
type textarea "ma"
type textarea "x"
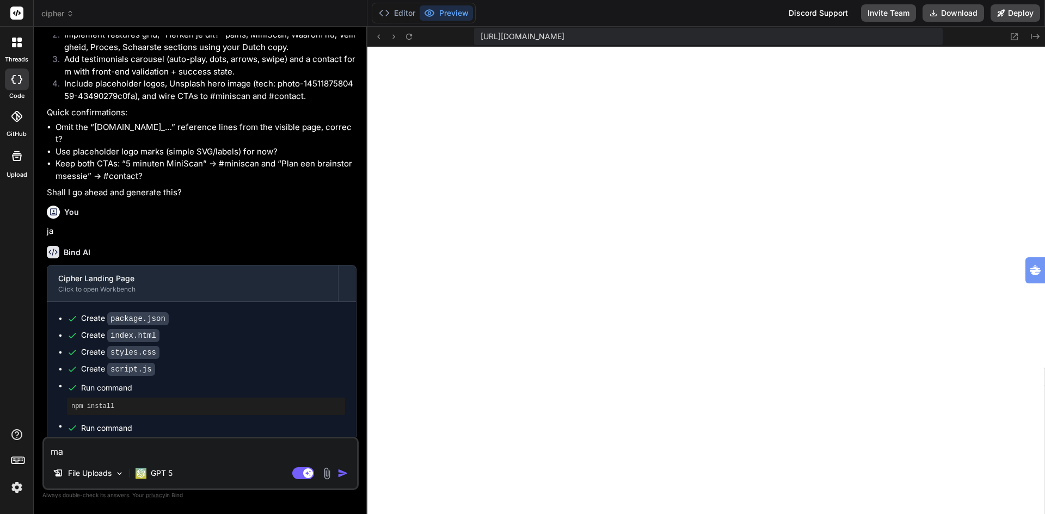
type textarea "maa"
type textarea "x"
type textarea "maak"
type textarea "x"
type textarea "maak"
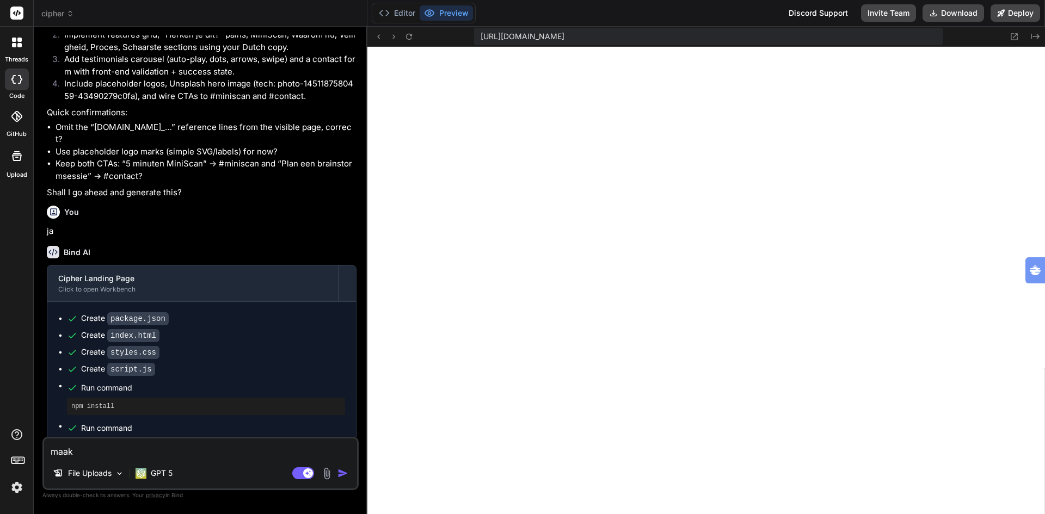
type textarea "x"
type textarea "maak d"
type textarea "x"
type textarea "maak de"
type textarea "x"
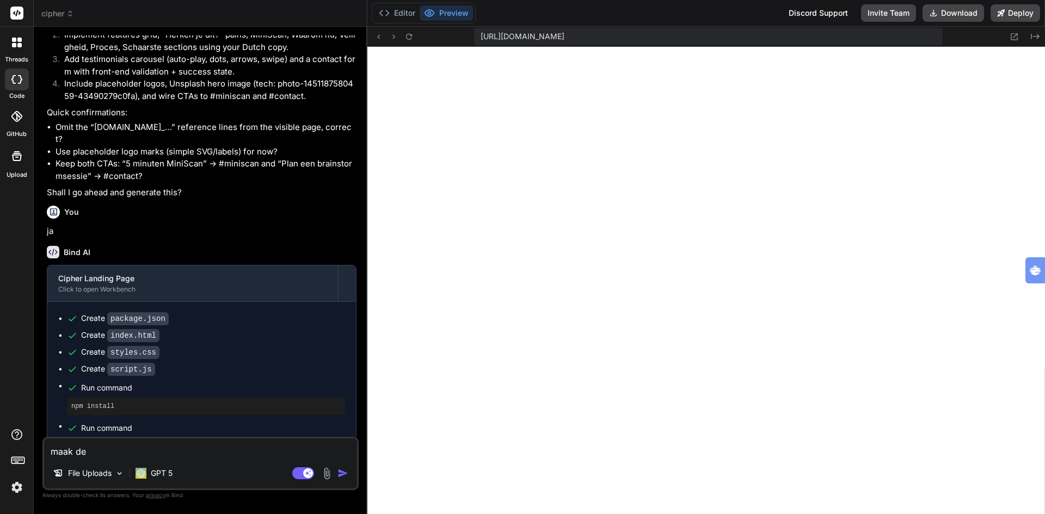
type textarea "maak de"
type textarea "x"
type textarea "maak de a"
type textarea "x"
type textarea "maak de ac"
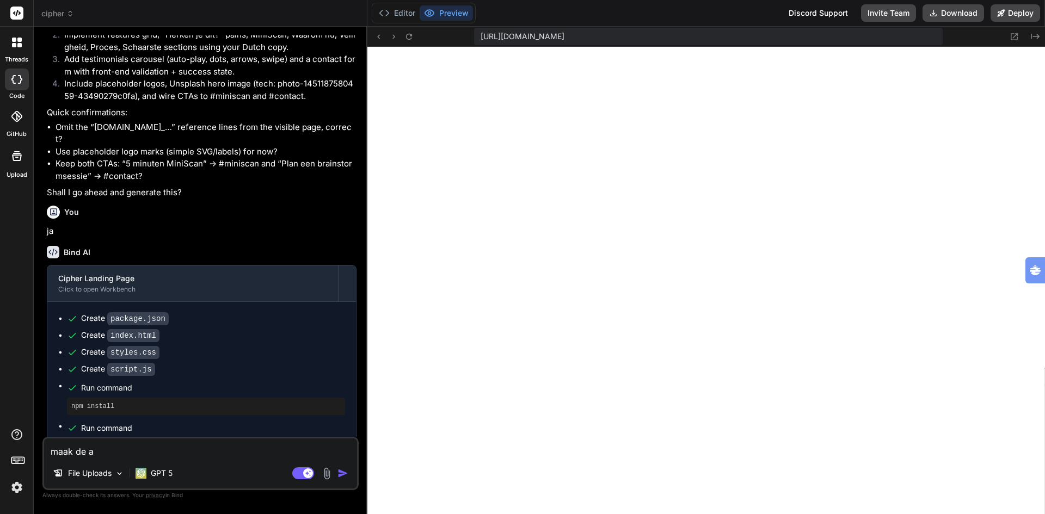
type textarea "x"
type textarea "maak de ach"
type textarea "x"
type textarea "maak de acht"
type textarea "x"
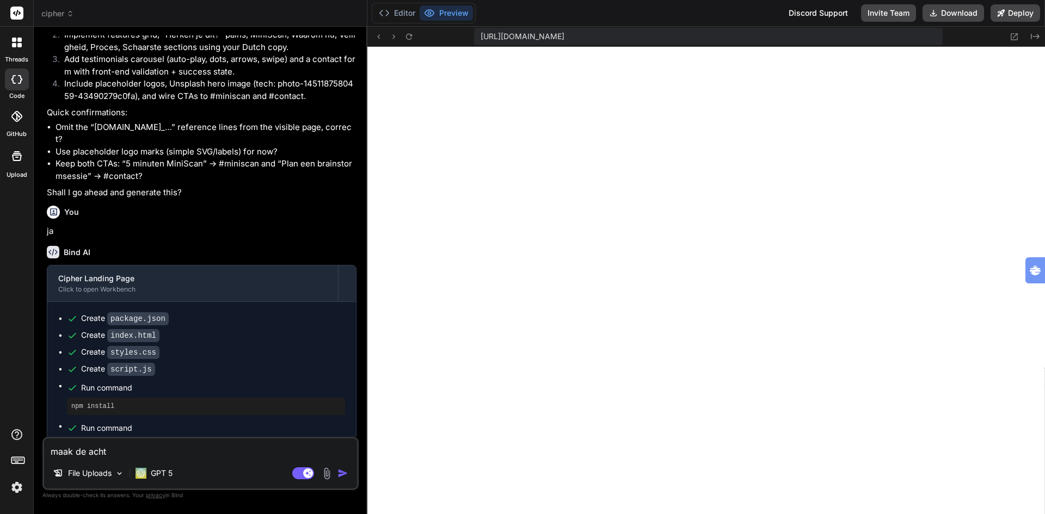
type textarea "maak de achte"
type textarea "x"
type textarea "maak de achter"
type textarea "x"
type textarea "maak de achterg"
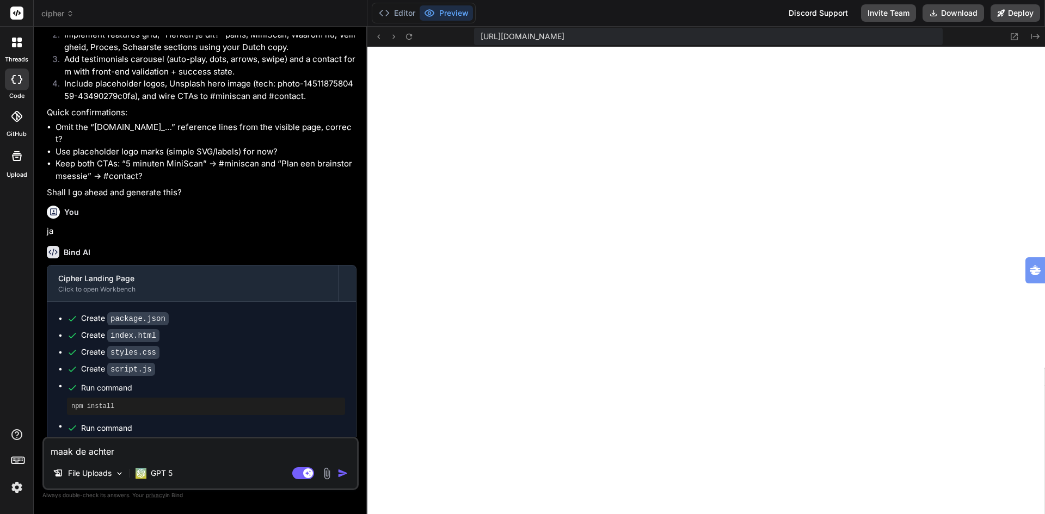
type textarea "x"
type textarea "maak de achtergr"
type textarea "x"
type textarea "maak de achtergro"
type textarea "x"
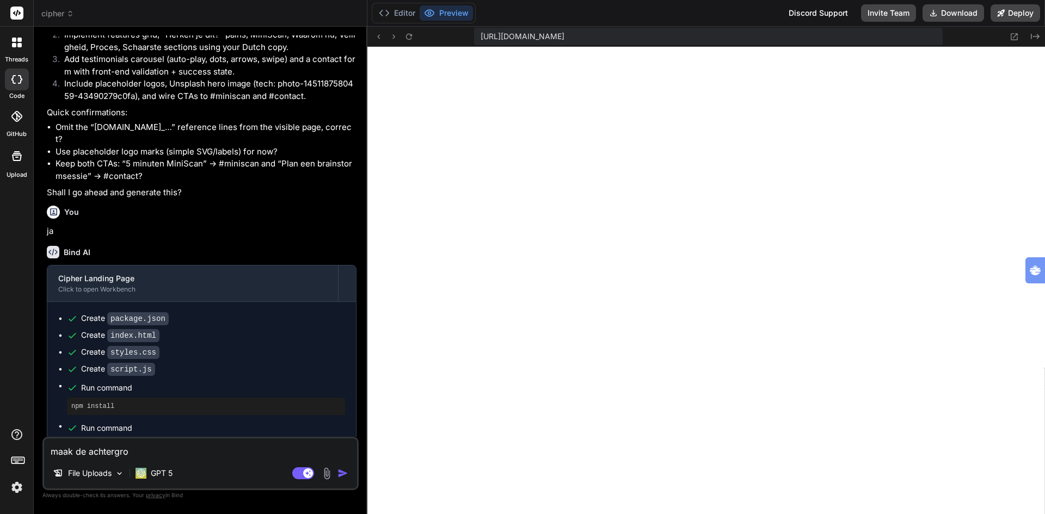
type textarea "maak de achtergrou"
type textarea "x"
type textarea "maak de achtergroun"
type textarea "x"
type textarea "maak de achterground"
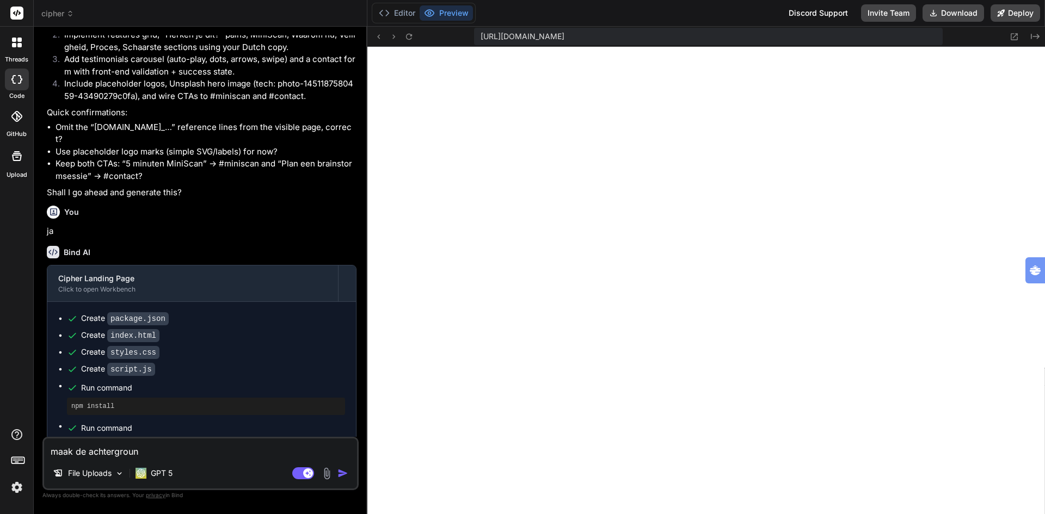
type textarea "x"
type textarea "maak de achterground"
type textarea "x"
type textarea "maak de achterground"
type textarea "x"
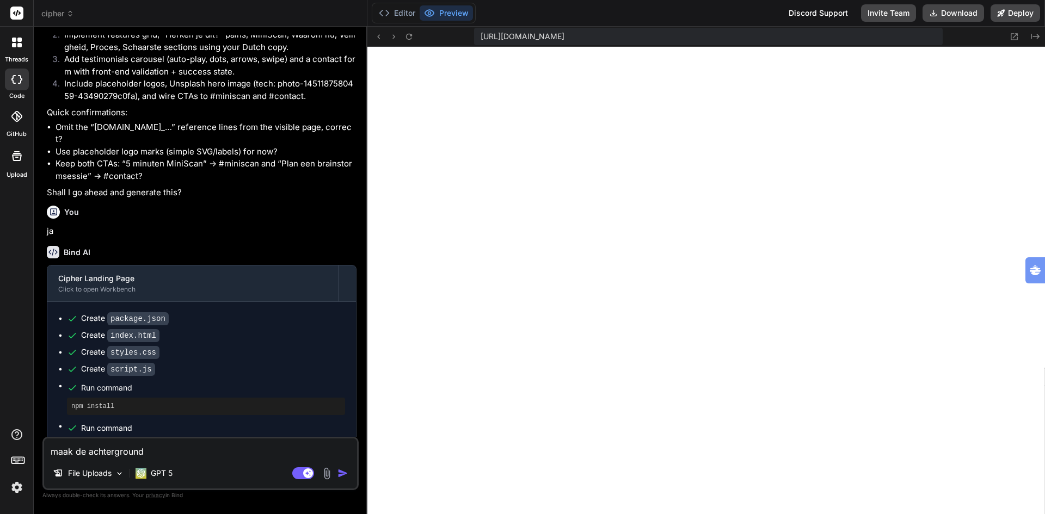
type textarea "maak de achtergroun"
type textarea "x"
type textarea "maak de achtergrou"
type textarea "x"
type textarea "maak de achtergro"
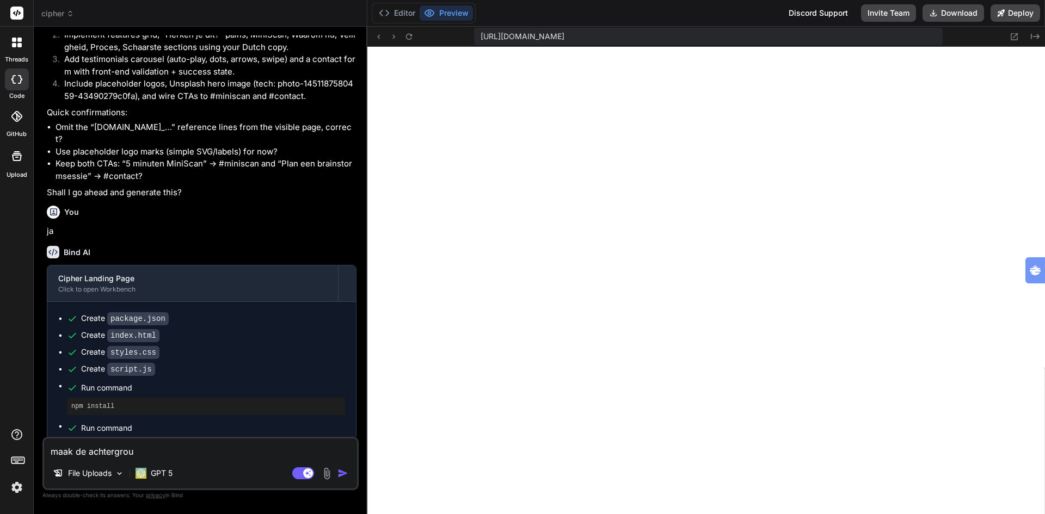
type textarea "x"
type textarea "maak de achtergron"
type textarea "x"
type textarea "maak de achtergrond"
type textarea "x"
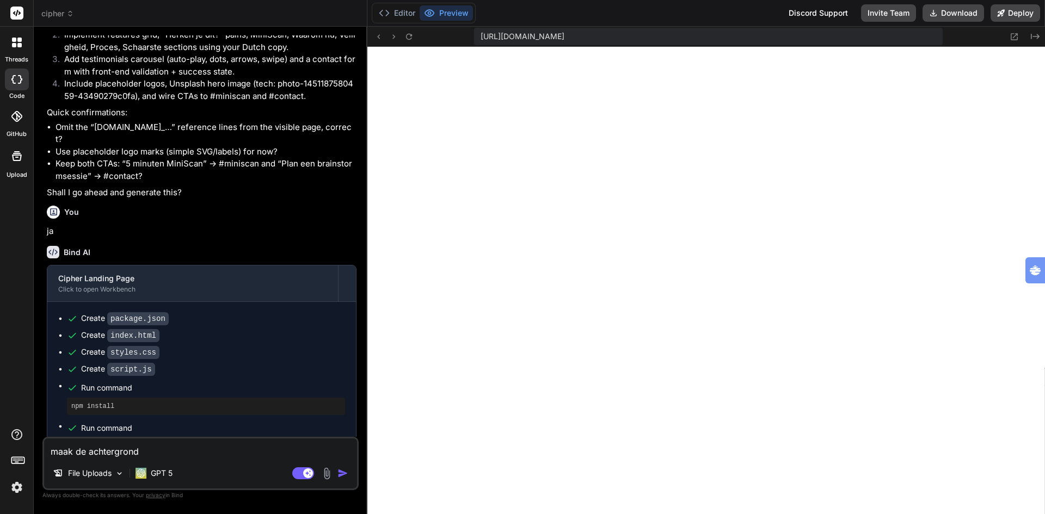
type textarea "maak de achtergrond"
type textarea "x"
type textarea "maak de achtergrond l"
type textarea "x"
type textarea "maak de achtergrond li"
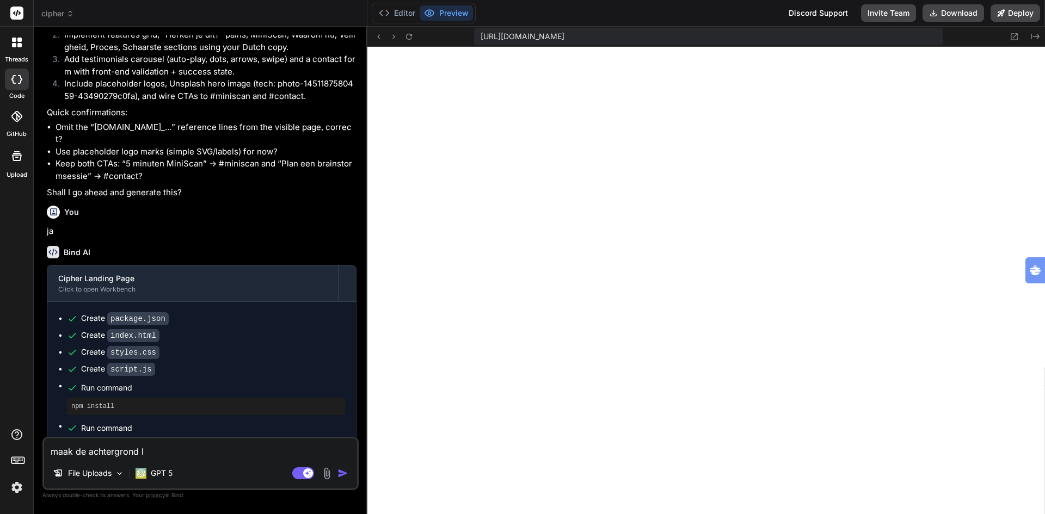
type textarea "x"
type textarea "maak de achtergrond lic"
type textarea "x"
type textarea "maak de achtergrond lich"
type textarea "x"
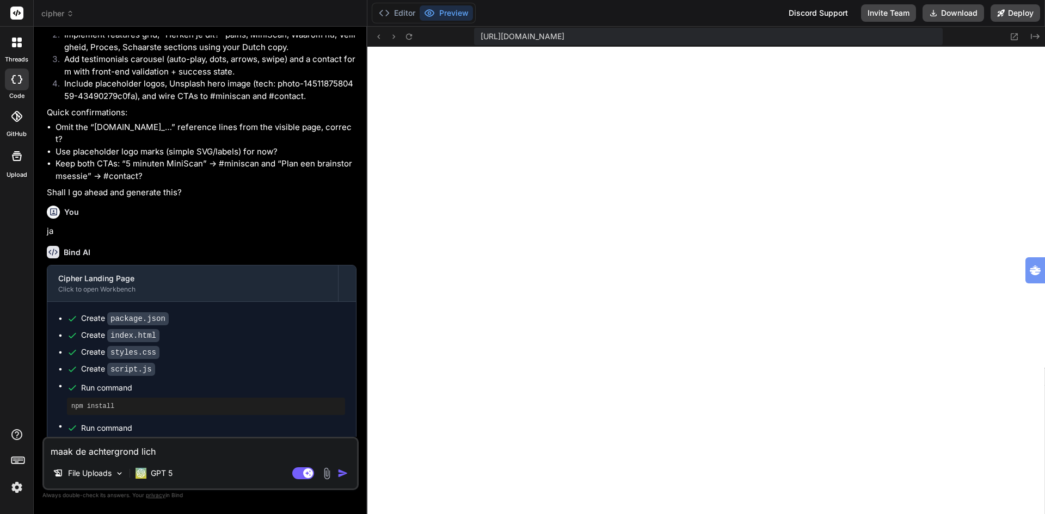
type textarea "maak de achtergrond licht"
type textarea "x"
type textarea "maak de achtergrond lichte"
type textarea "x"
type textarea "maak de achtergrond lichter"
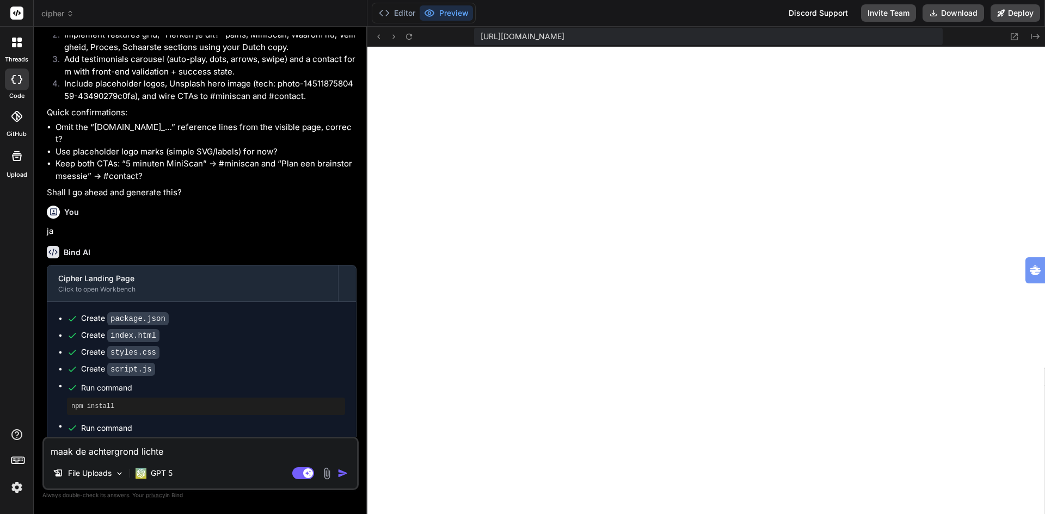
type textarea "x"
type textarea "maak de achtergrond lichtere"
type textarea "x"
type textarea "maak de achtergrond lichtere,"
type textarea "x"
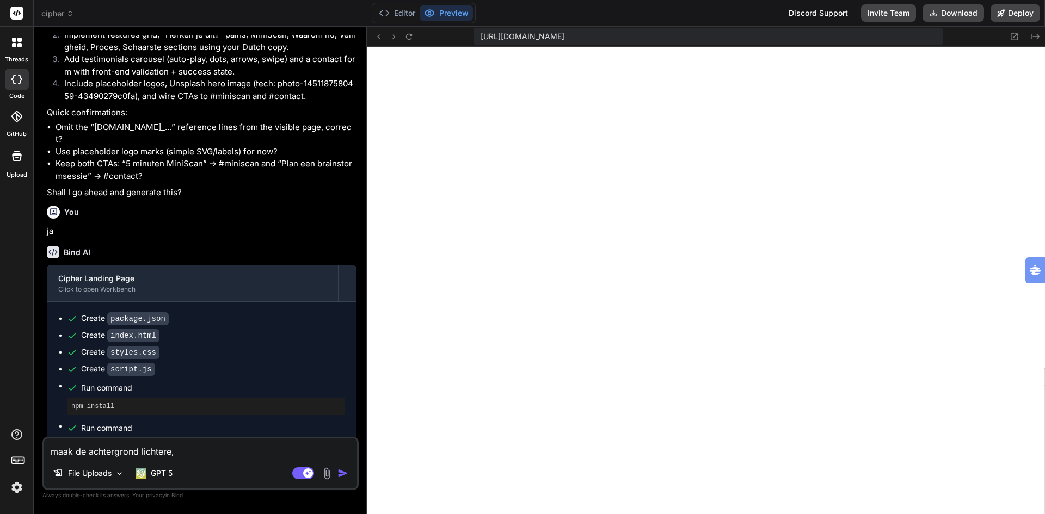
type textarea "maak de achtergrond lichtere,"
type textarea "x"
type textarea "maak de achtergrond lichtere, w"
type textarea "x"
type textarea "maak de achtergrond lichtere, wa"
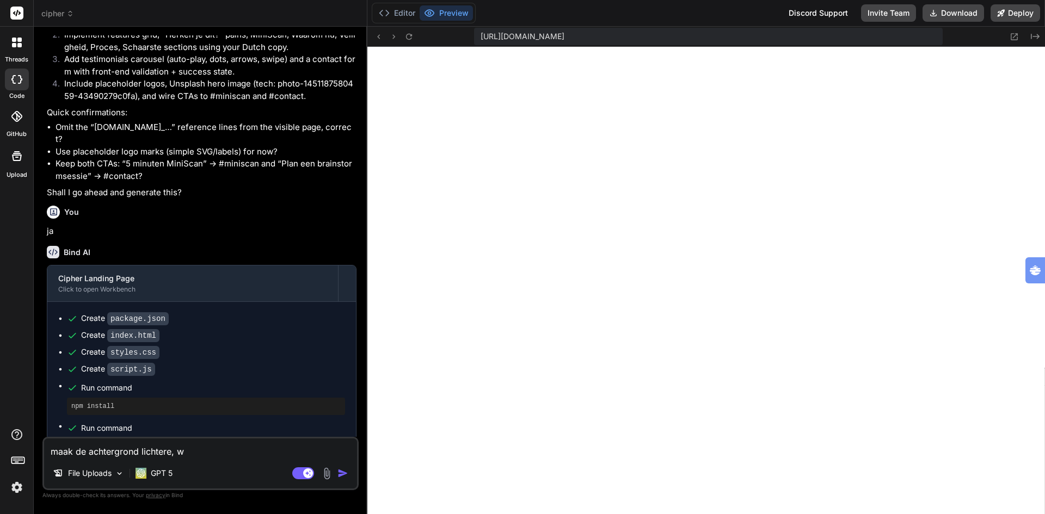
type textarea "x"
type textarea "maak de achtergrond lichtere, war"
type textarea "x"
type textarea "maak de achtergrond lichtere, warm"
type textarea "x"
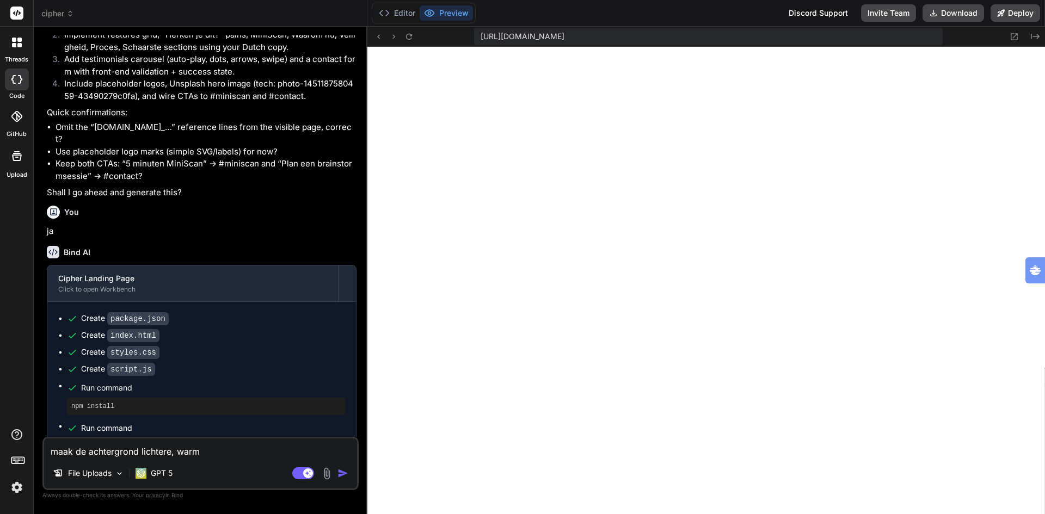
type textarea "maak de achtergrond lichtere, warme"
type textarea "x"
type textarea "maak de achtergrond lichtere, warme"
type textarea "x"
type textarea "maak de achtergrond lichtere, warme k"
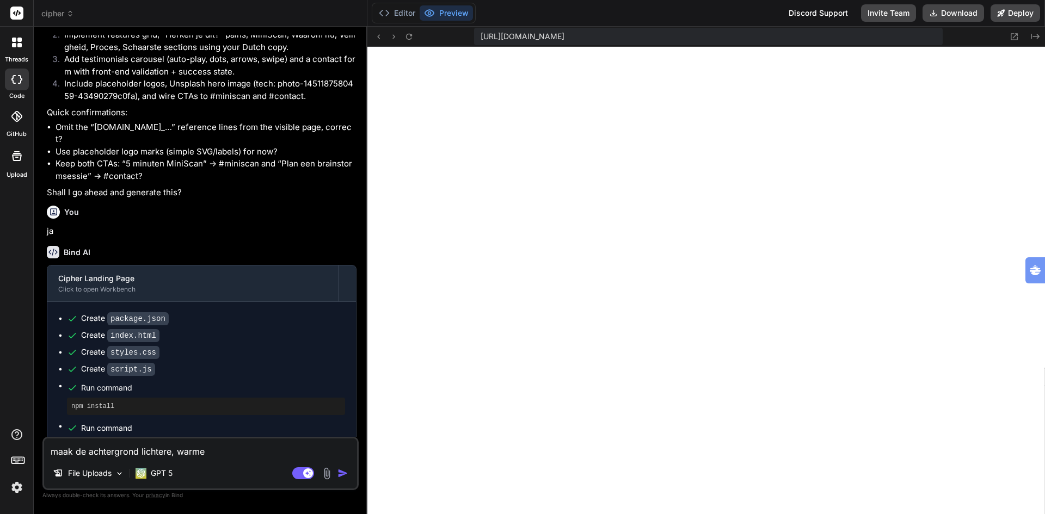
type textarea "x"
type textarea "maak de achtergrond lichtere, warme kl"
type textarea "x"
type textarea "maak de achtergrond lichtere, warme kle"
type textarea "x"
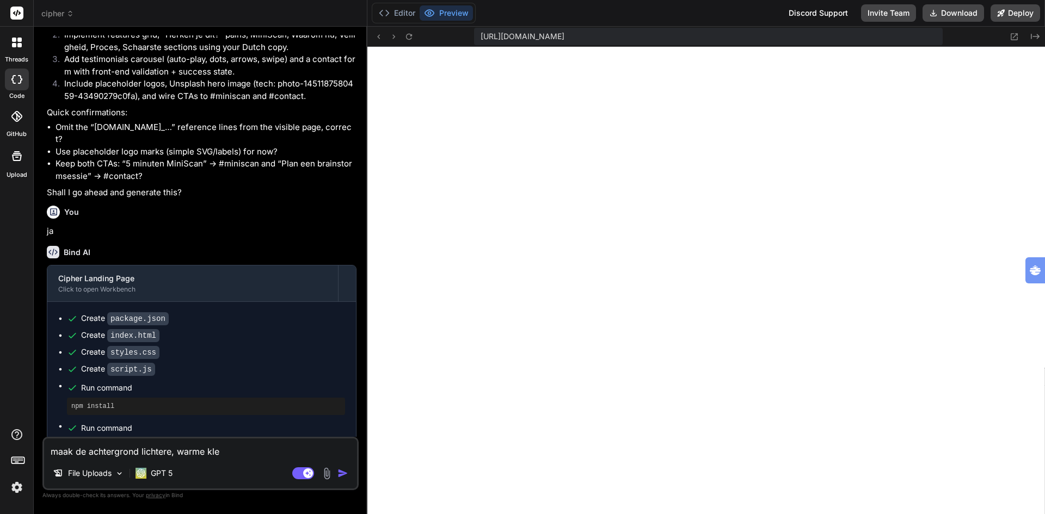
type textarea "maak de achtergrond lichtere, warme kleu"
type textarea "x"
type textarea "maak de achtergrond lichtere, warme kleur"
type textarea "x"
type textarea "maak de achtergrond lichtere, warme kleure"
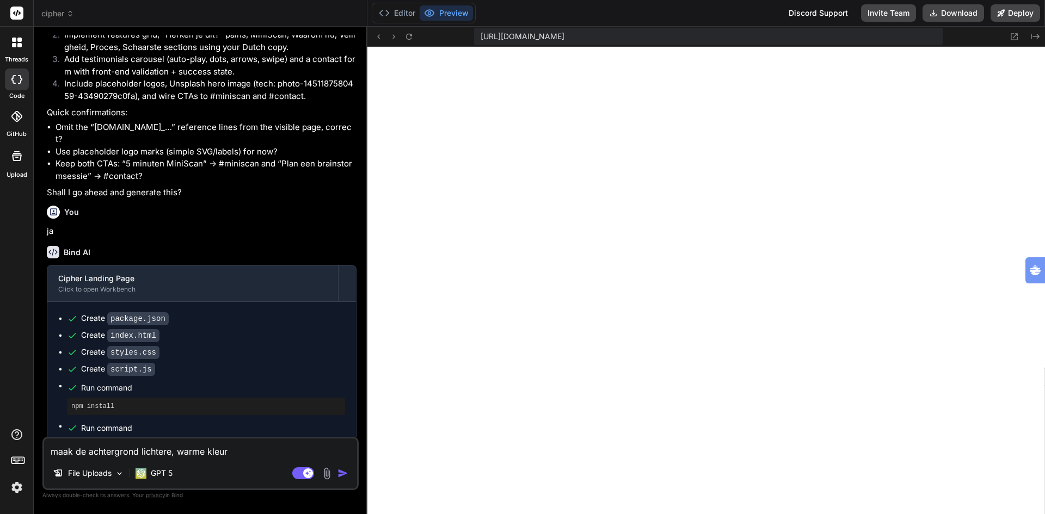
type textarea "x"
type textarea "maak de achtergrond lichtere, warme kleuren"
type textarea "x"
type textarea "maak de achtergrond lichtere, warmer kleuren"
type textarea "x"
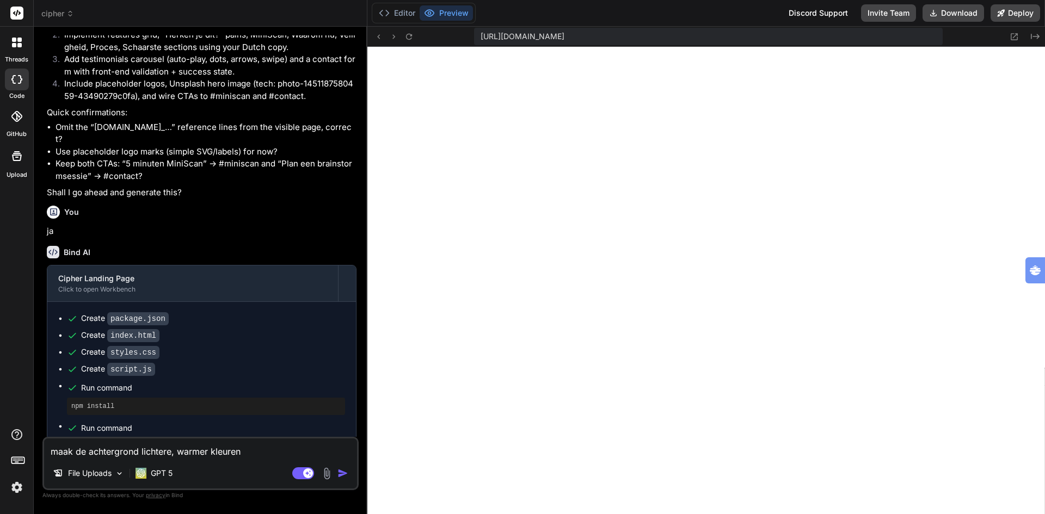
type textarea "maak de achtergrond lichtere, warmere kleuren"
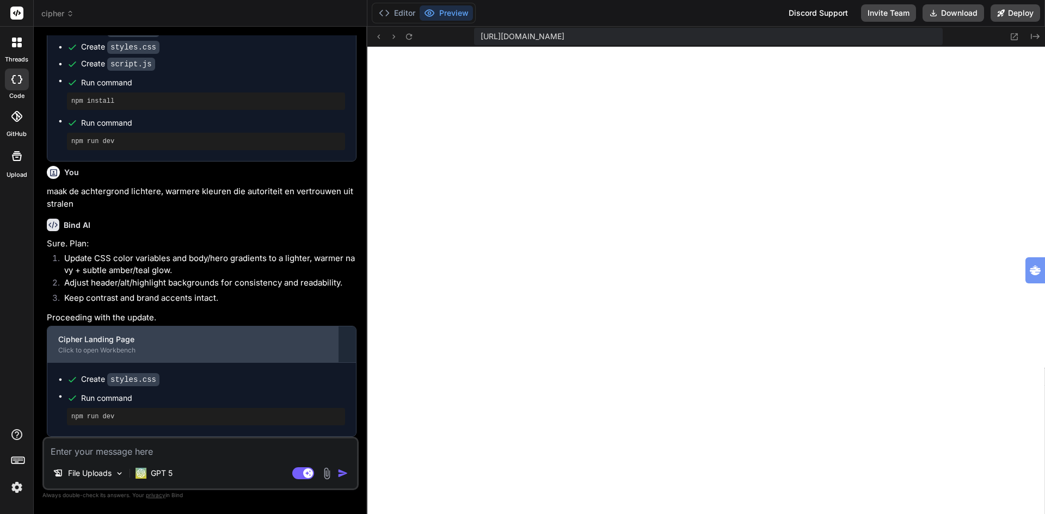
scroll to position [1046, 0]
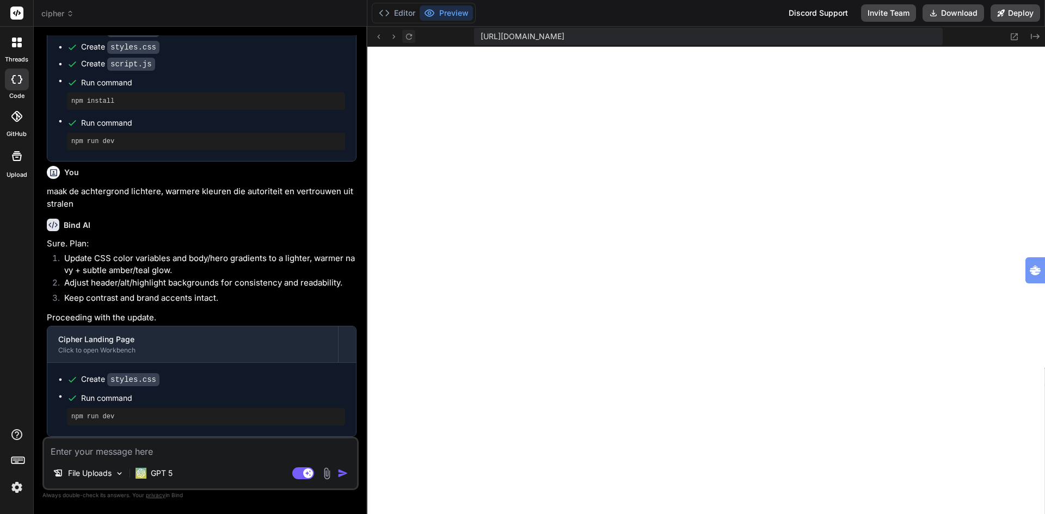
click at [411, 35] on icon at bounding box center [408, 36] width 6 height 6
